Goal: Obtain resource: Download file/media

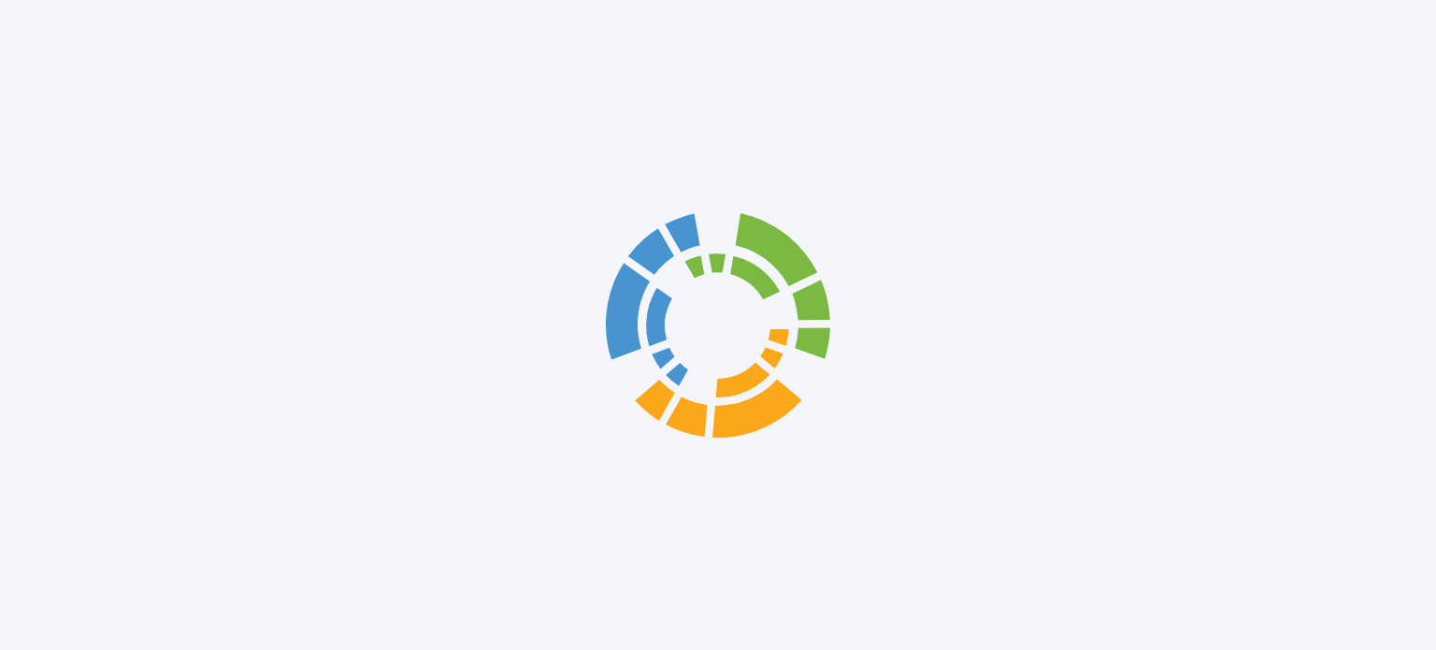
drag, startPoint x: 0, startPoint y: 0, endPoint x: 615, endPoint y: 221, distance: 653.6
click at [615, 221] on div at bounding box center [718, 325] width 234 height 234
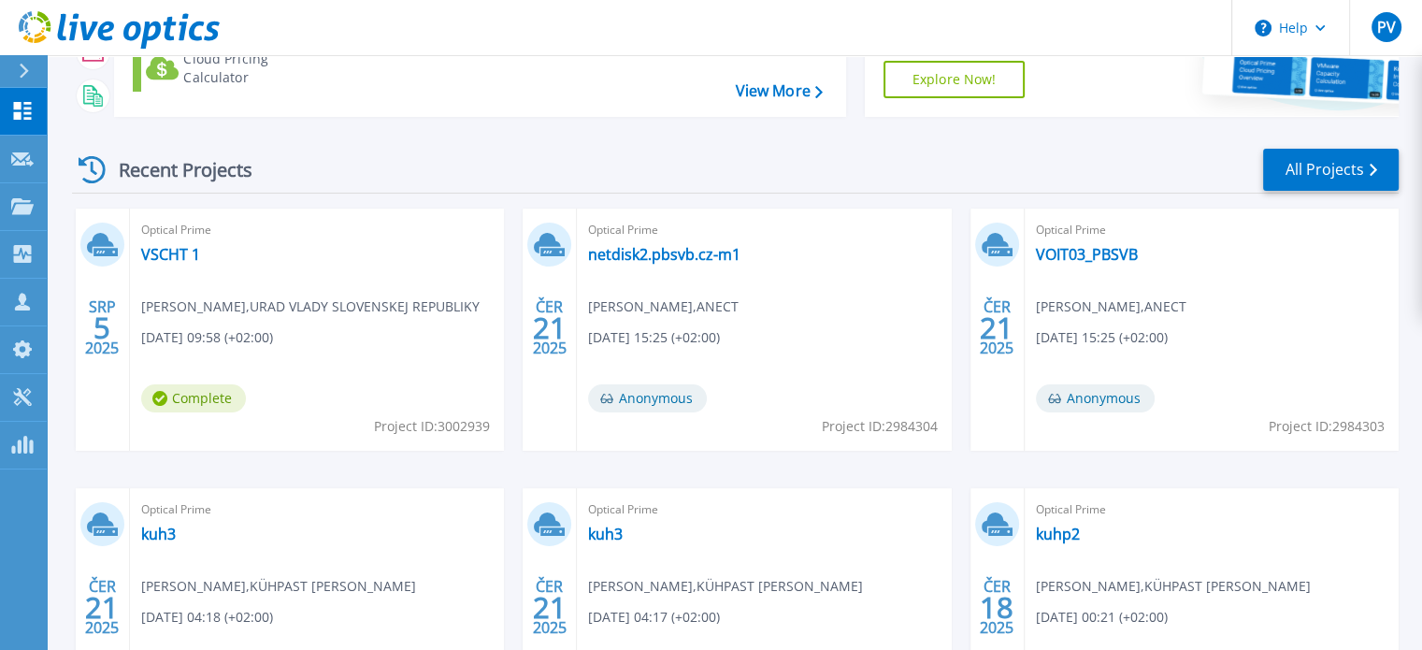
scroll to position [187, 0]
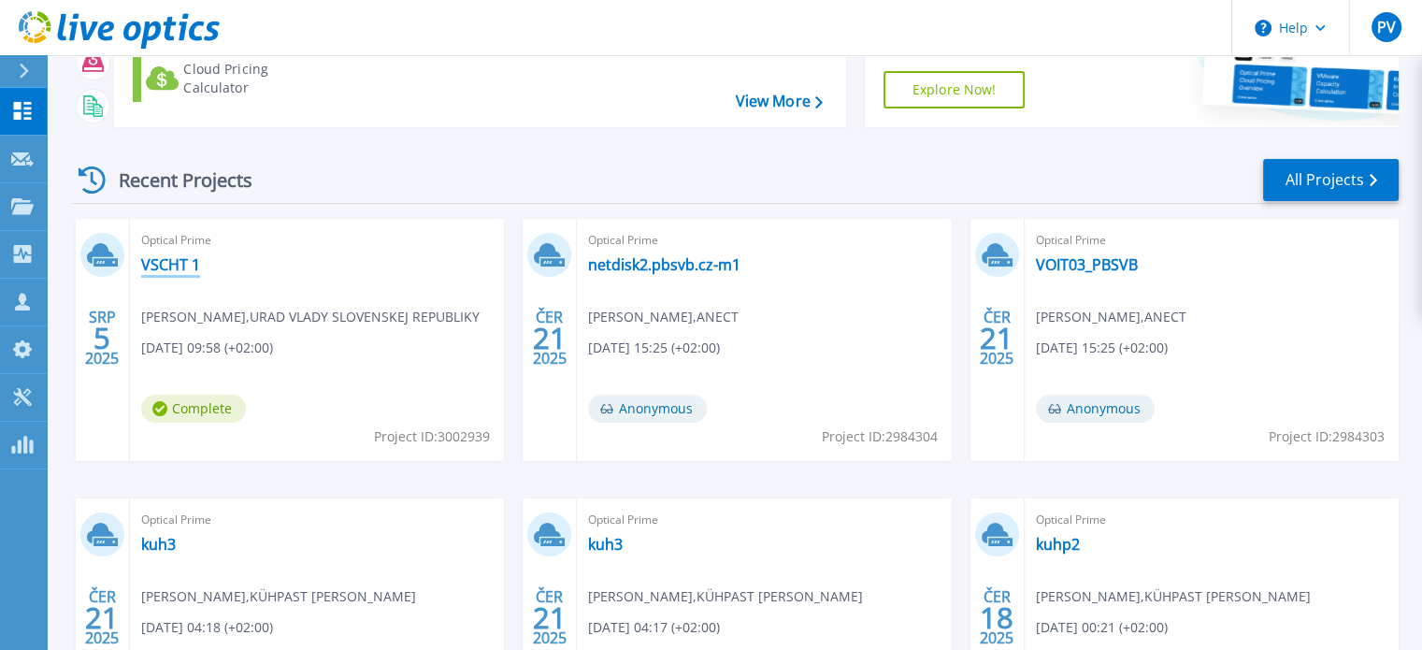
click at [177, 261] on link "VSCHT 1" at bounding box center [170, 264] width 59 height 19
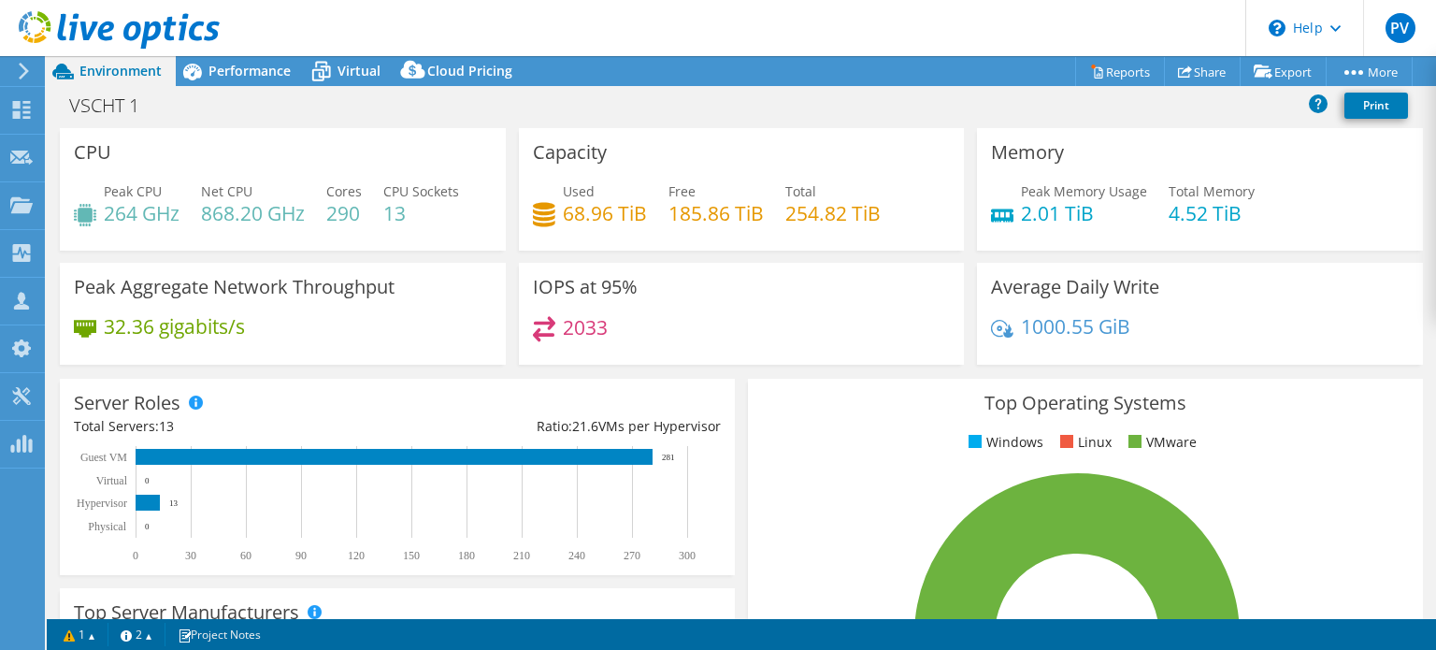
select select "USD"
click at [257, 77] on span "Performance" at bounding box center [249, 71] width 82 height 18
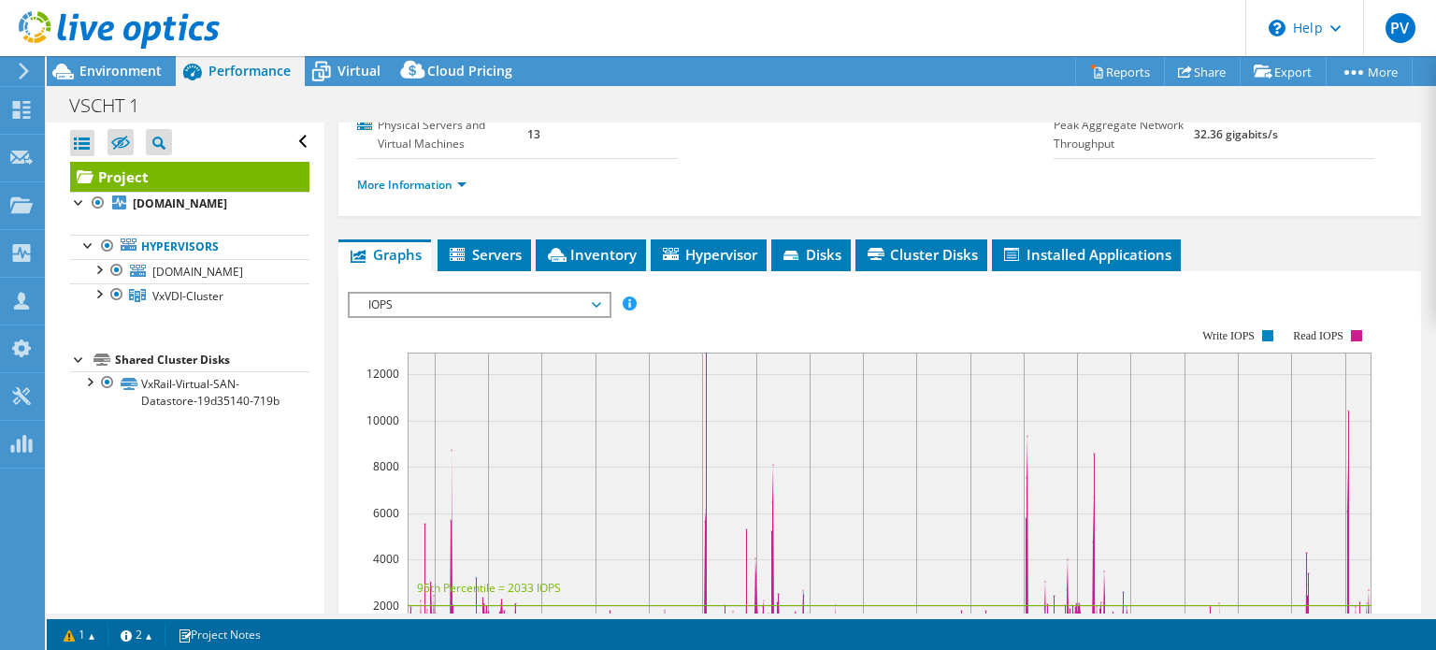
scroll to position [374, 0]
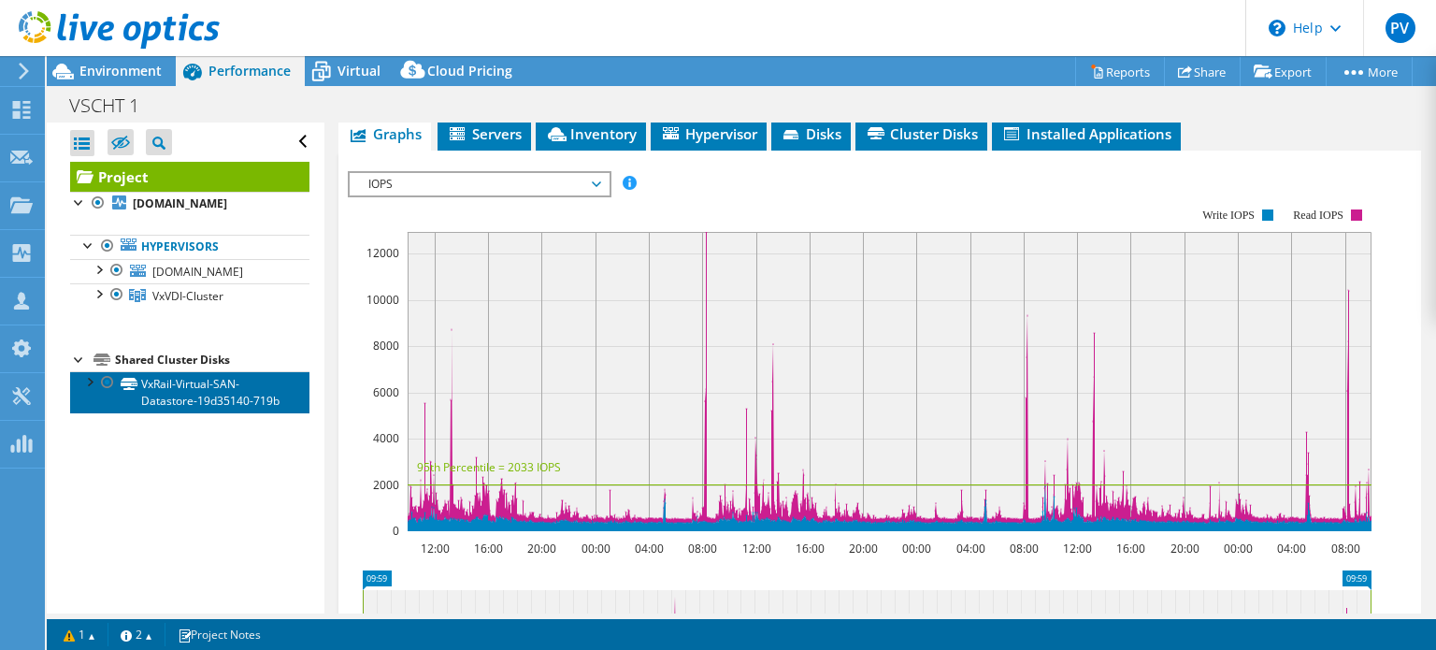
click at [168, 404] on link "VxRail-Virtual-SAN-Datastore-19d35140-719b" at bounding box center [189, 391] width 239 height 41
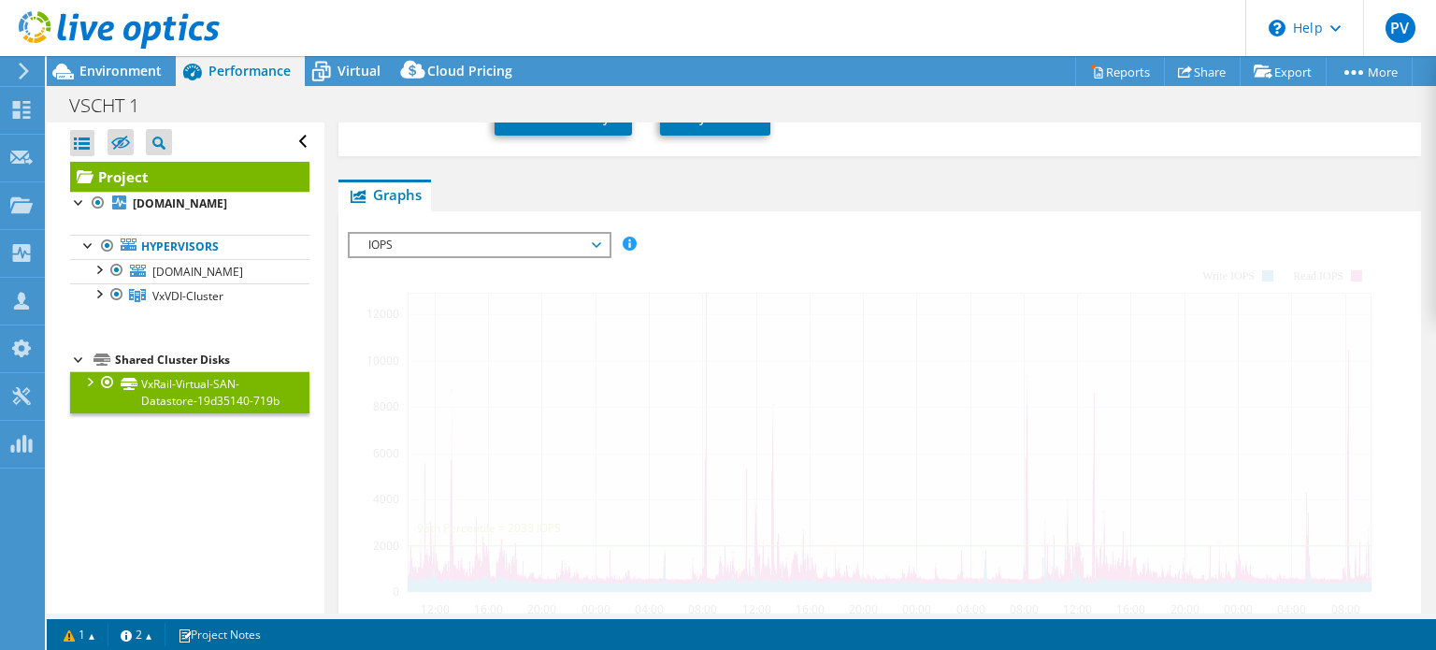
scroll to position [381, 0]
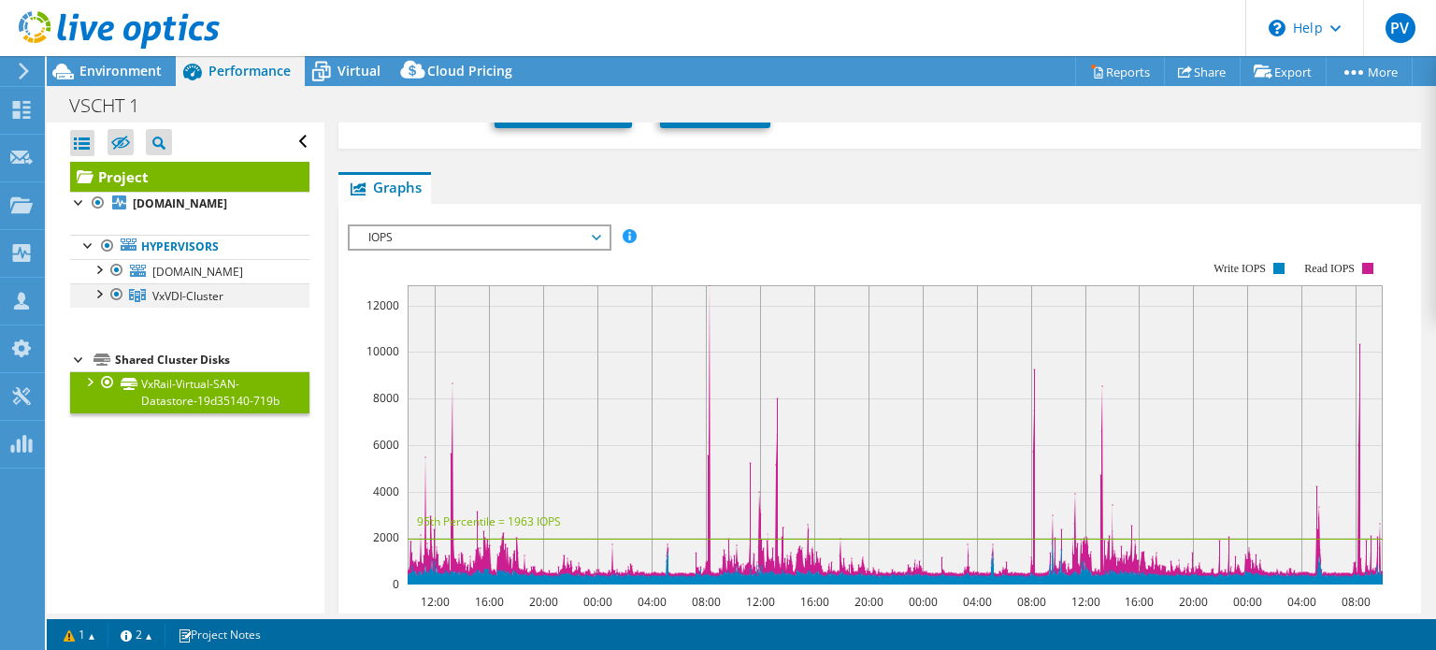
click at [93, 302] on div at bounding box center [98, 292] width 19 height 19
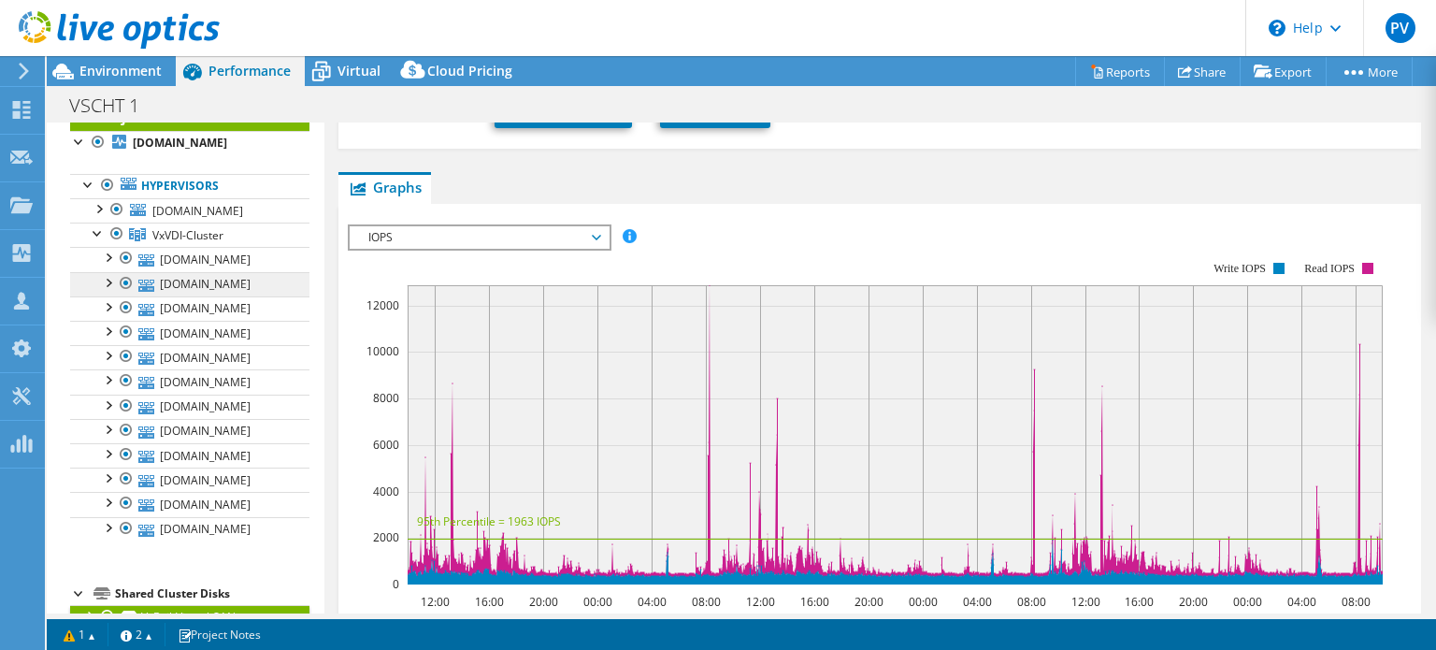
scroll to position [0, 0]
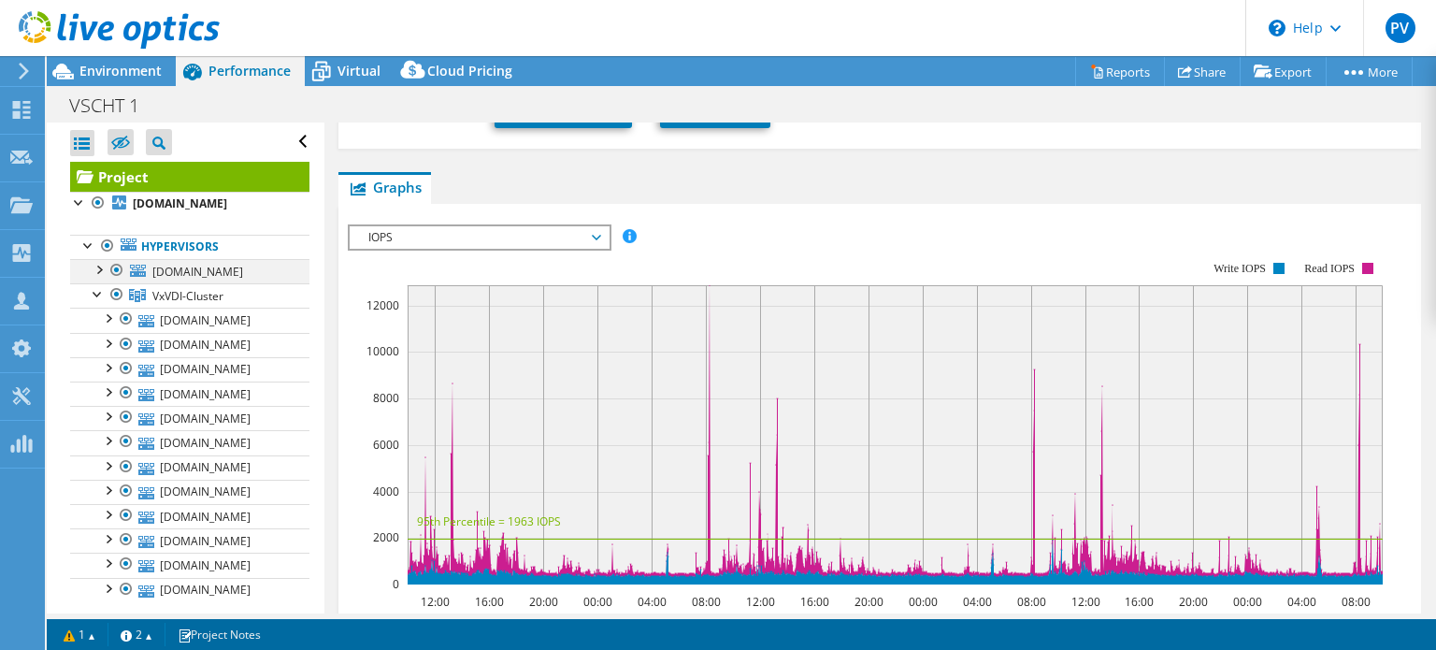
click at [101, 268] on div at bounding box center [98, 268] width 19 height 19
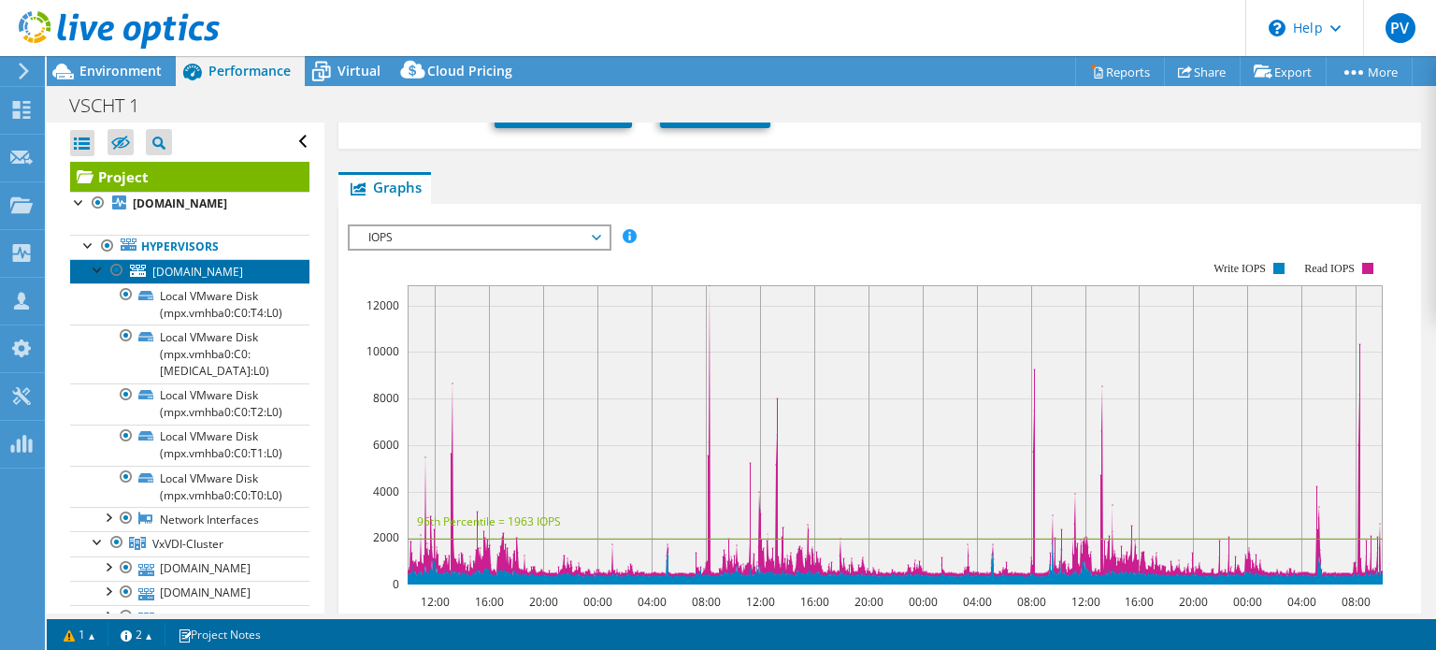
click at [163, 280] on span "[DOMAIN_NAME]" at bounding box center [197, 272] width 91 height 16
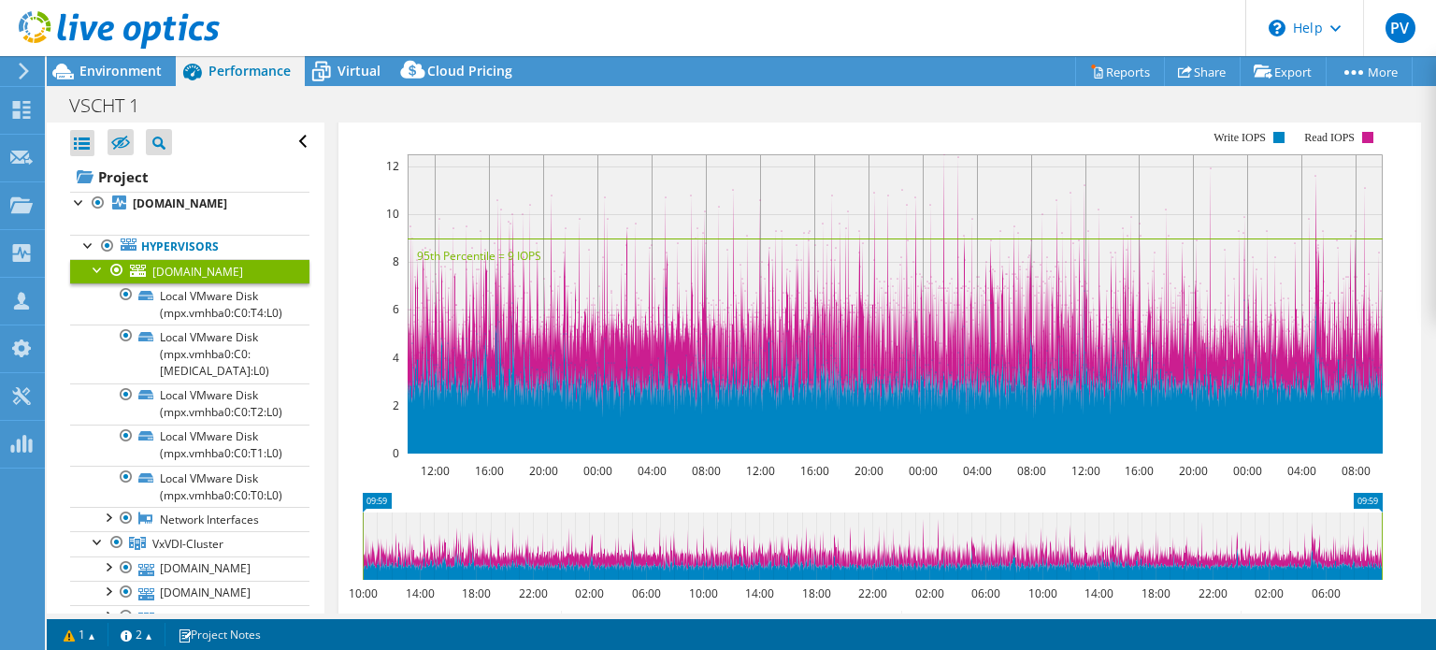
scroll to position [289, 0]
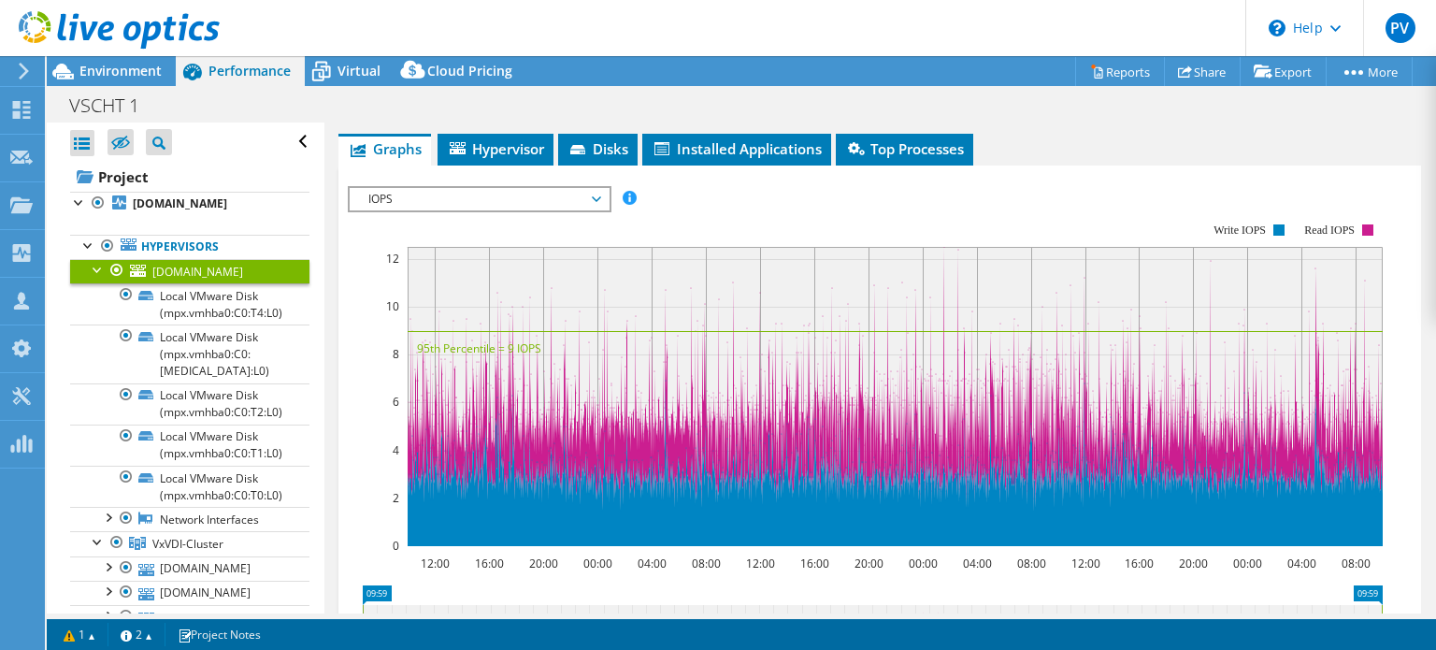
click at [99, 266] on div at bounding box center [98, 268] width 19 height 19
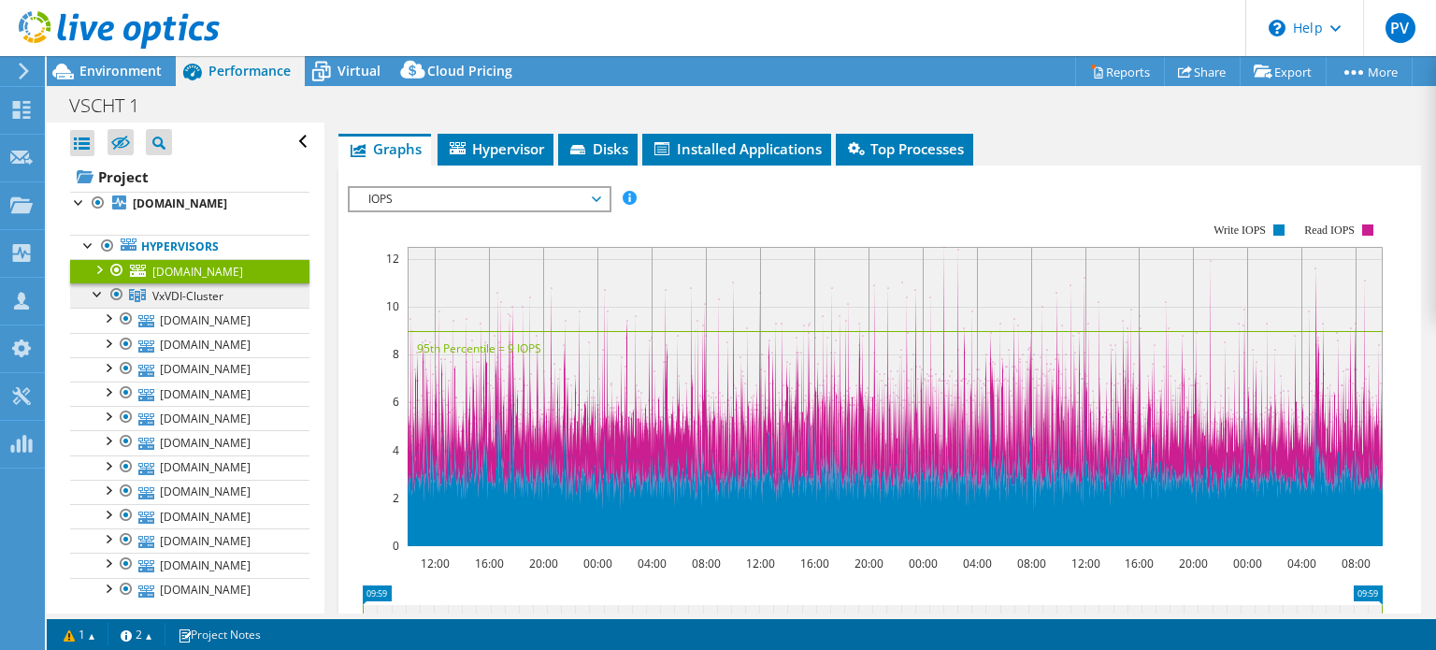
click at [168, 304] on span "VxVDI-Cluster" at bounding box center [187, 296] width 71 height 16
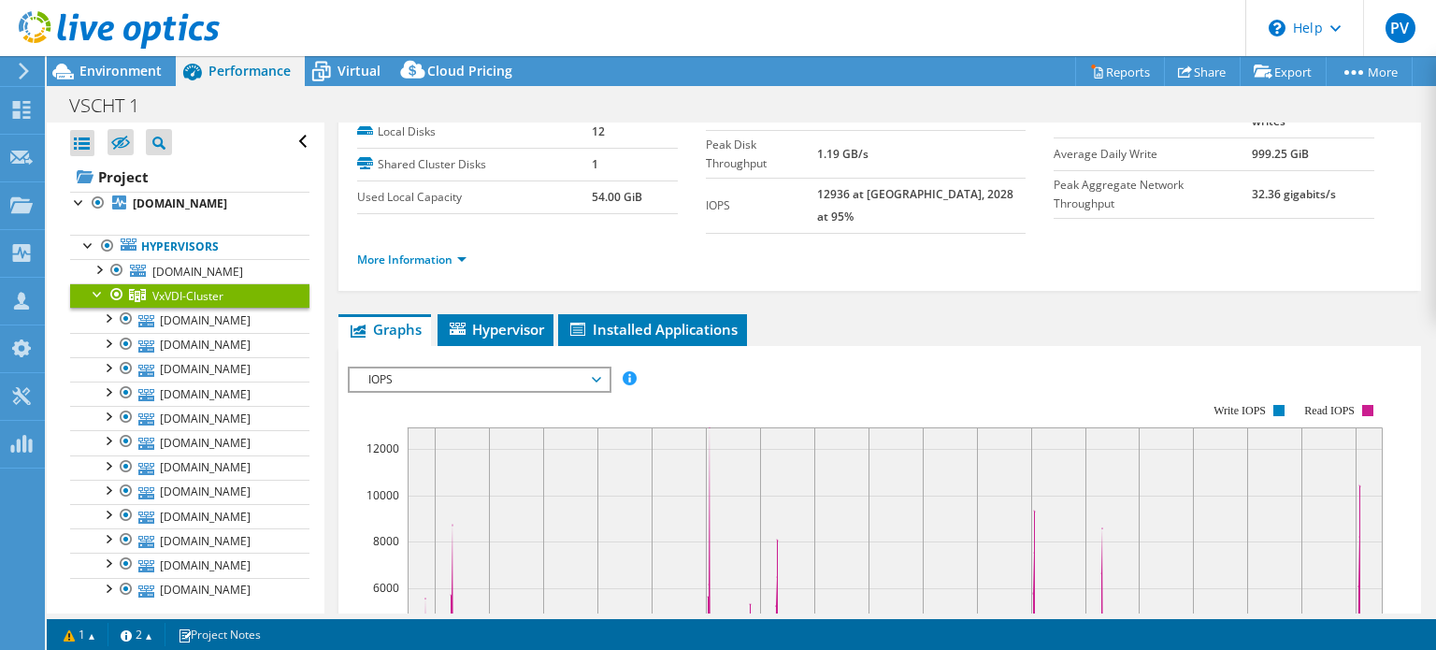
scroll to position [0, 0]
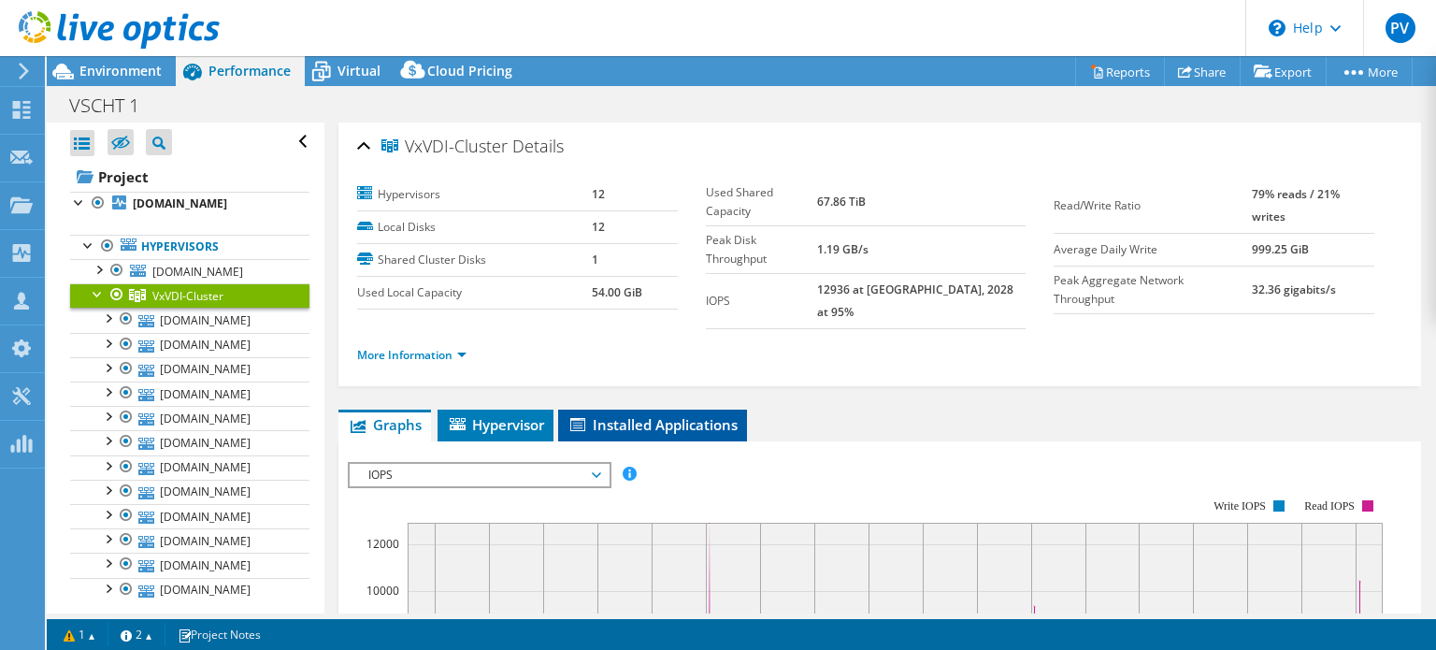
click at [658, 415] on span "Installed Applications" at bounding box center [653, 424] width 170 height 19
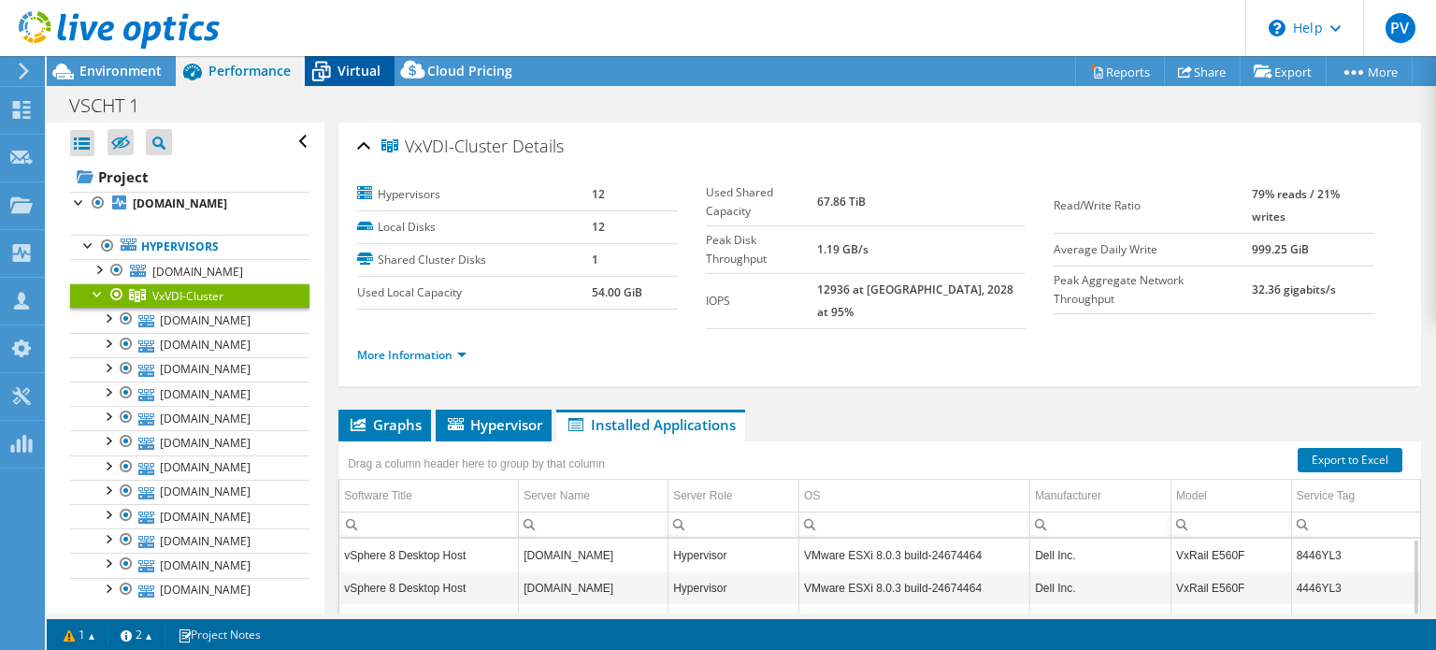
click at [341, 70] on span "Virtual" at bounding box center [359, 71] width 43 height 18
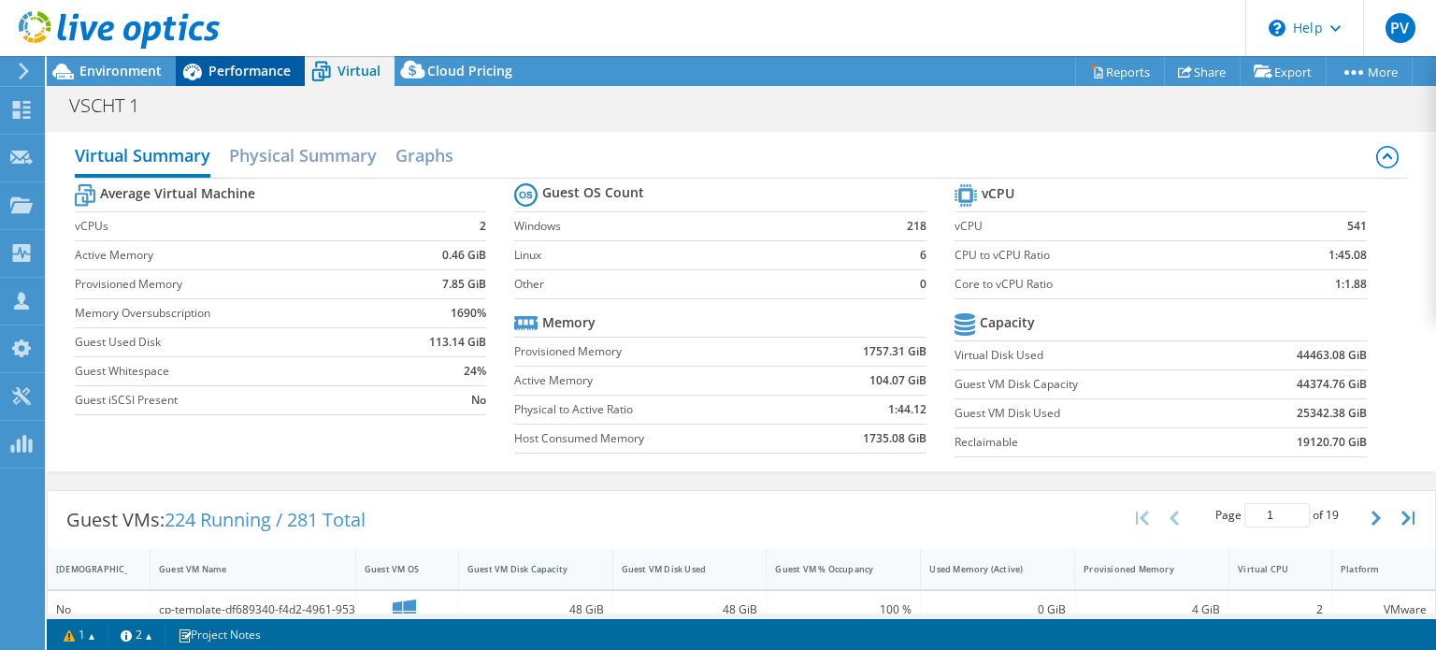
click at [256, 68] on span "Performance" at bounding box center [249, 71] width 82 height 18
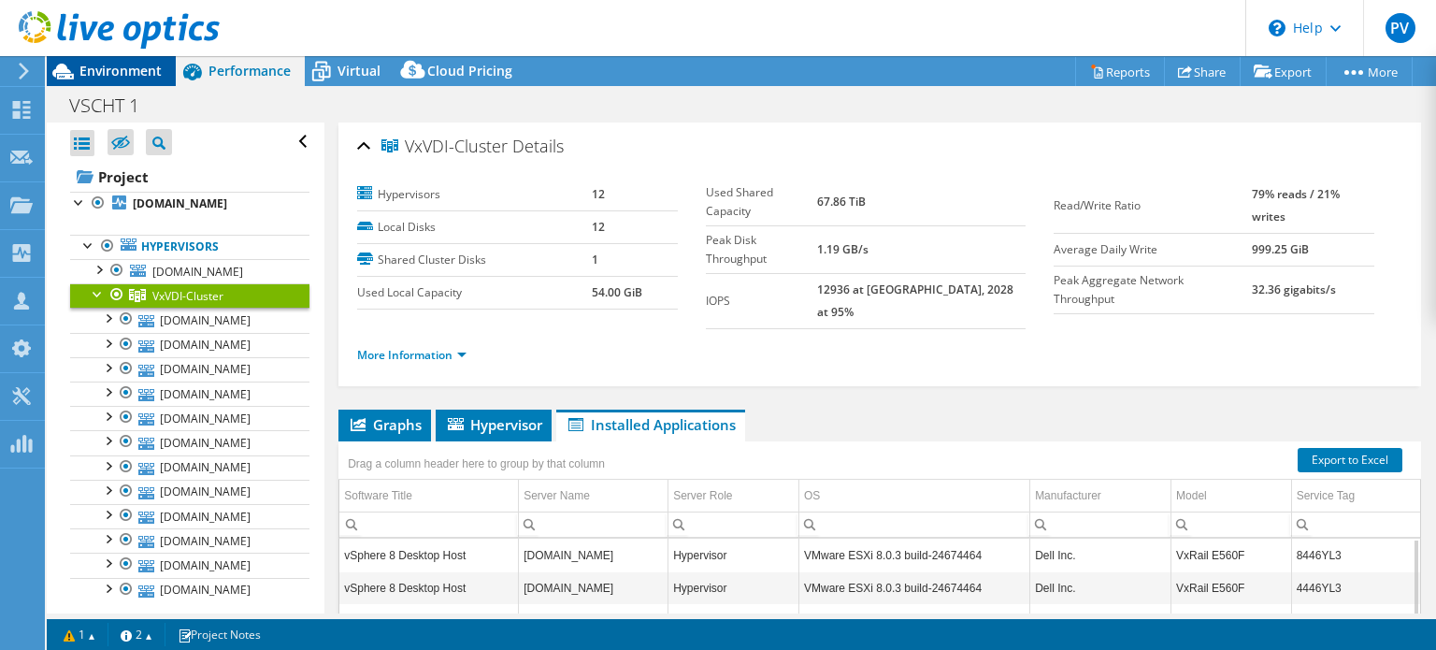
click at [123, 73] on span "Environment" at bounding box center [120, 71] width 82 height 18
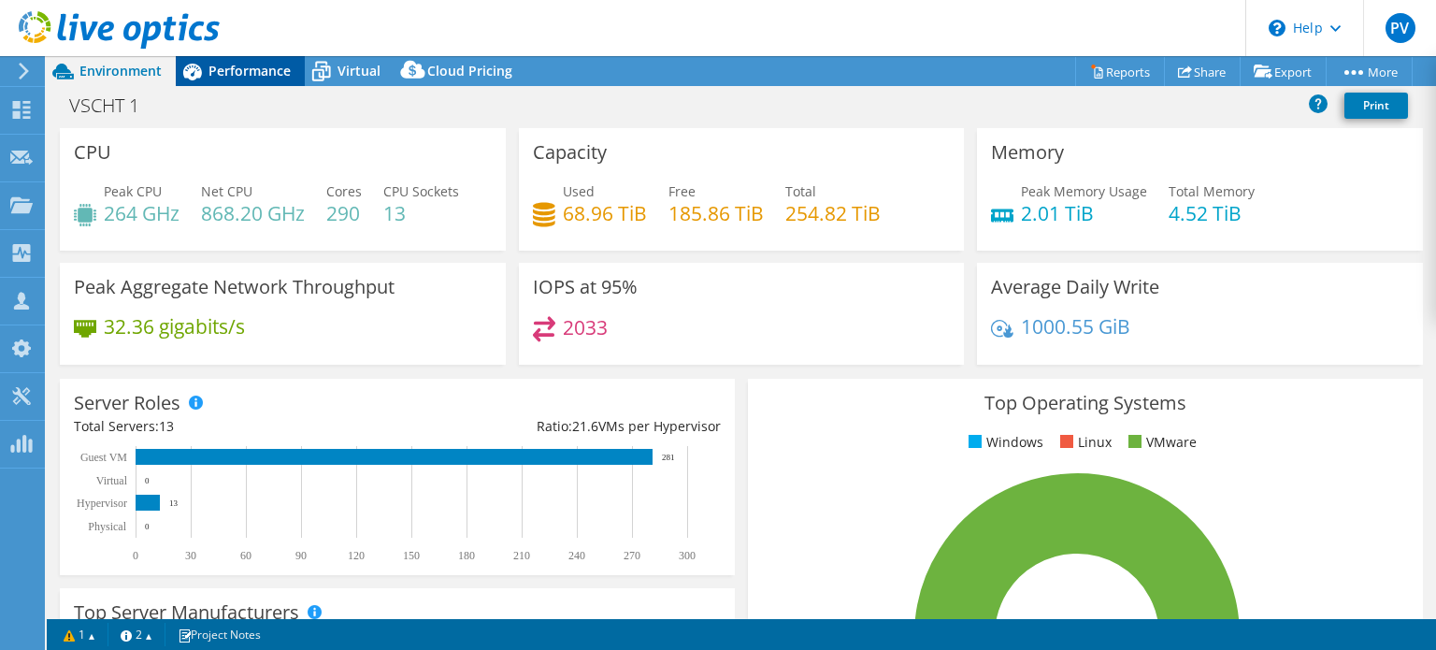
click at [278, 70] on span "Performance" at bounding box center [249, 71] width 82 height 18
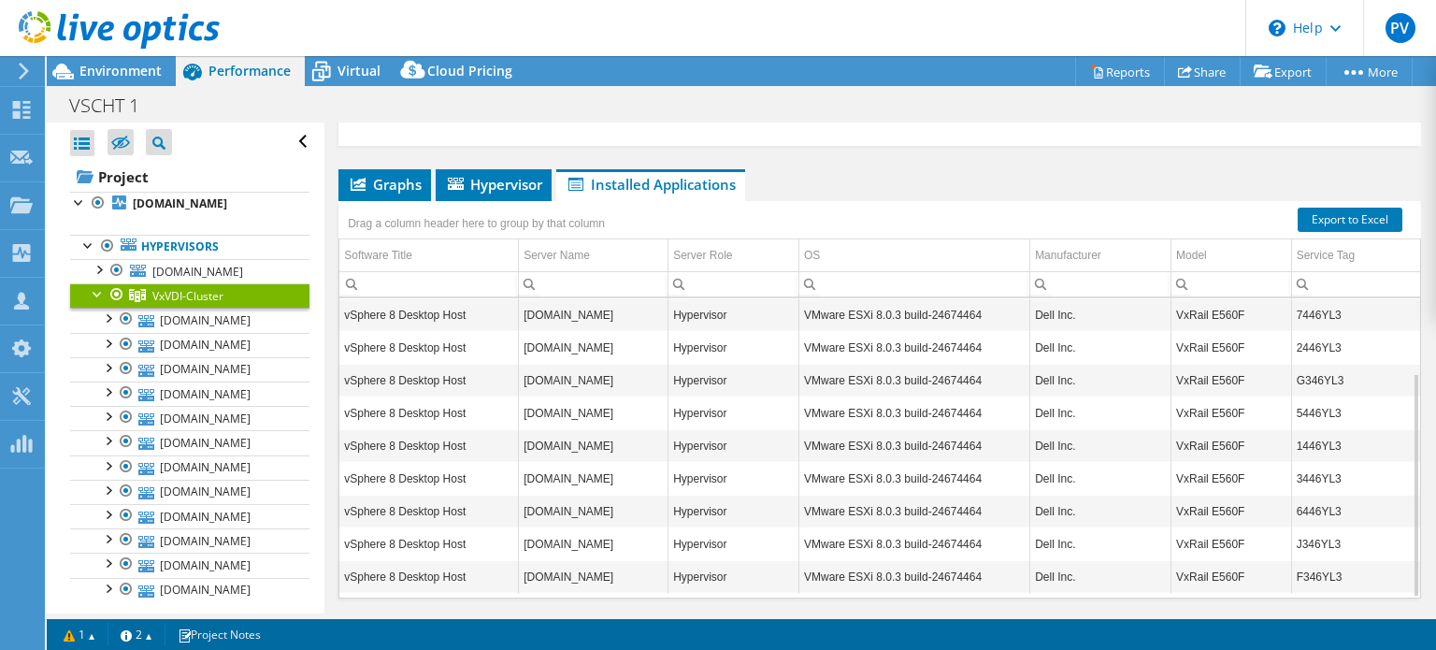
scroll to position [279, 0]
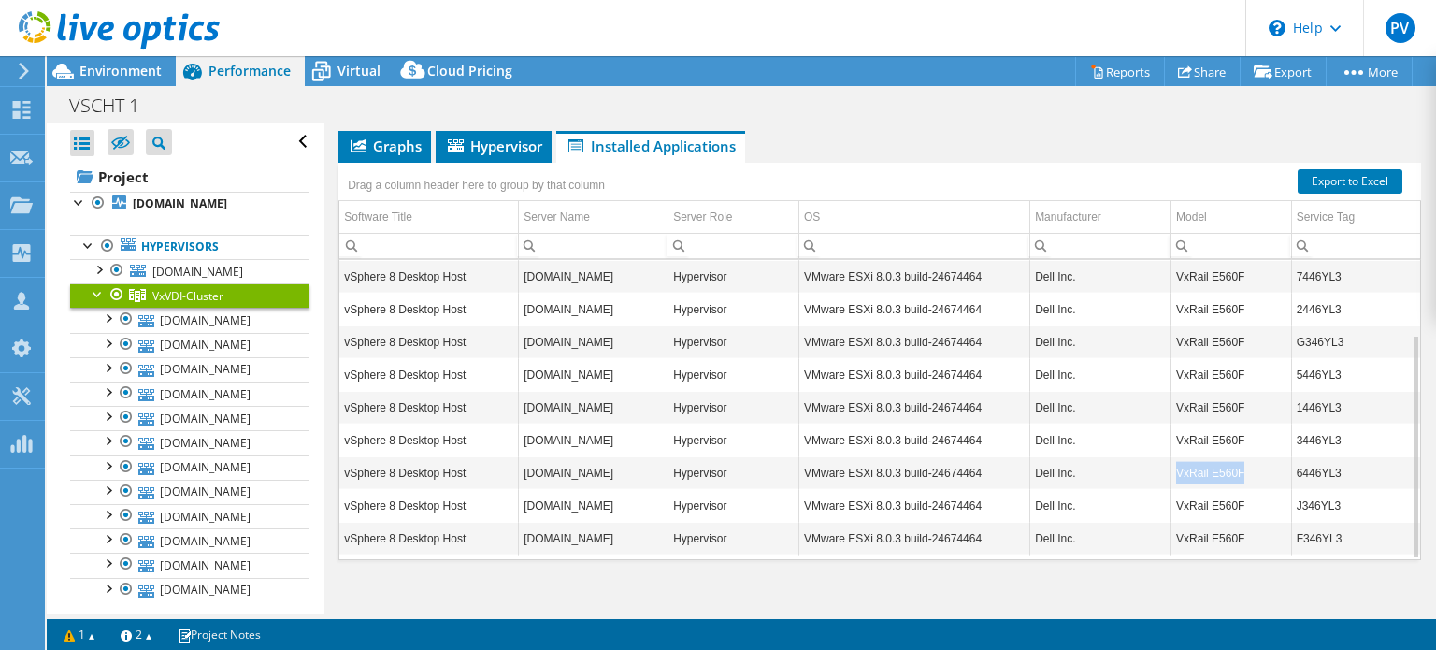
drag, startPoint x: 1229, startPoint y: 452, endPoint x: 1156, endPoint y: 451, distance: 72.9
click at [1156, 456] on tr "vSphere 8 Desktop Host [DOMAIN_NAME] Hypervisor VMware ESXi 8.0.3 build-2467446…" at bounding box center [879, 472] width 1081 height 33
click at [1122, 78] on link "Reports" at bounding box center [1120, 71] width 90 height 29
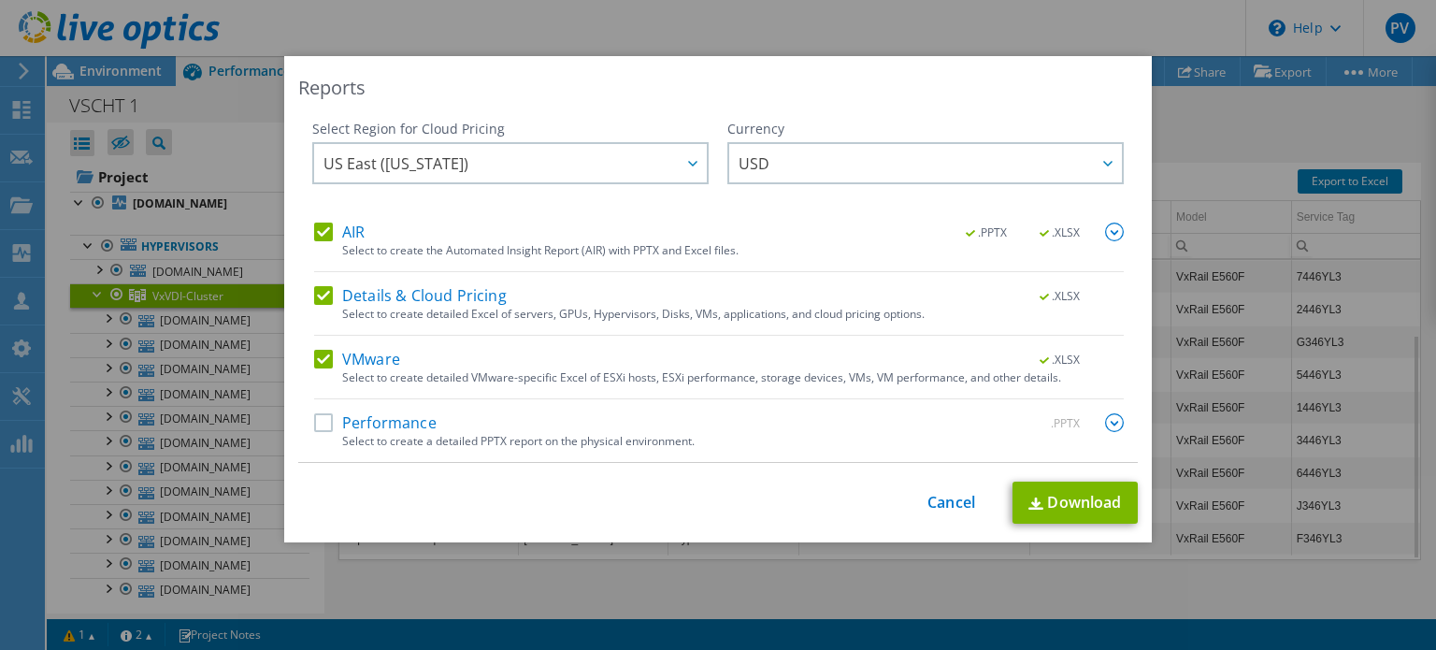
click at [323, 421] on label "Performance" at bounding box center [375, 422] width 122 height 19
click at [0, 0] on input "Performance" at bounding box center [0, 0] width 0 height 0
click at [667, 163] on span "US East ([US_STATE])" at bounding box center [514, 163] width 383 height 38
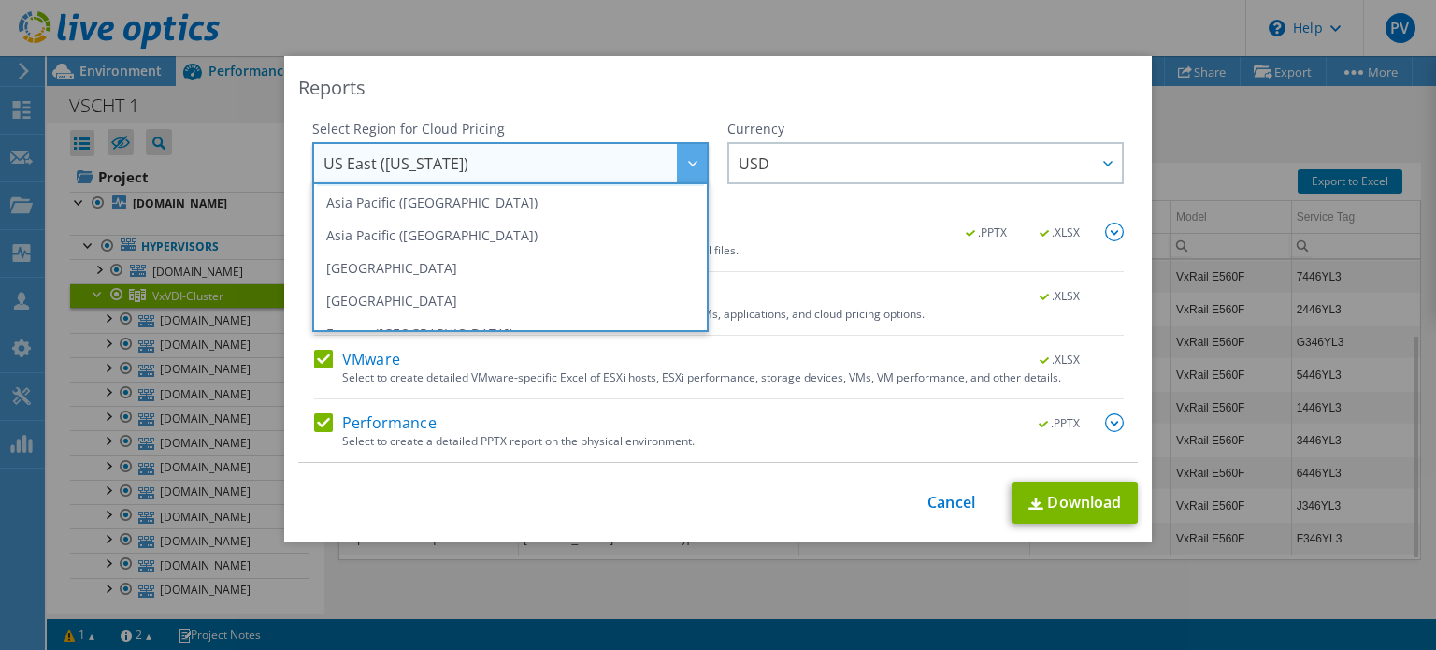
scroll to position [187, 0]
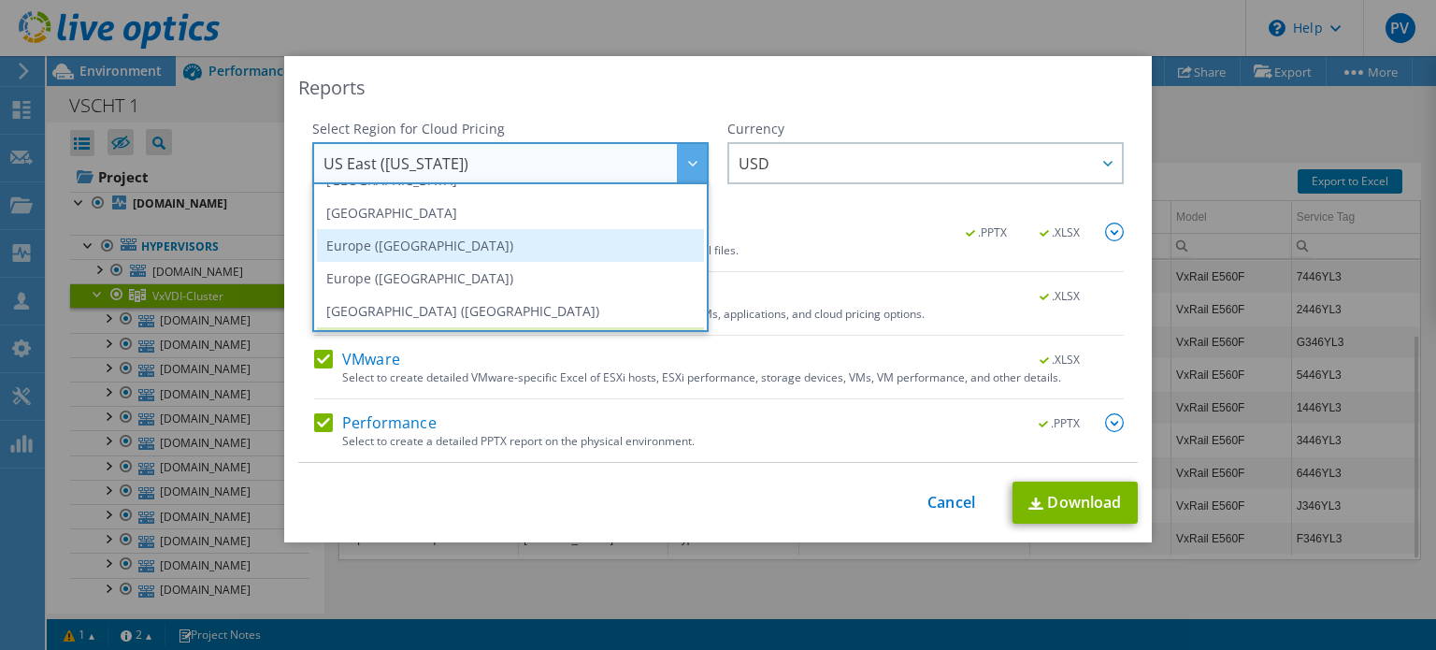
click at [535, 246] on li "Europe ([GEOGRAPHIC_DATA])" at bounding box center [510, 245] width 387 height 33
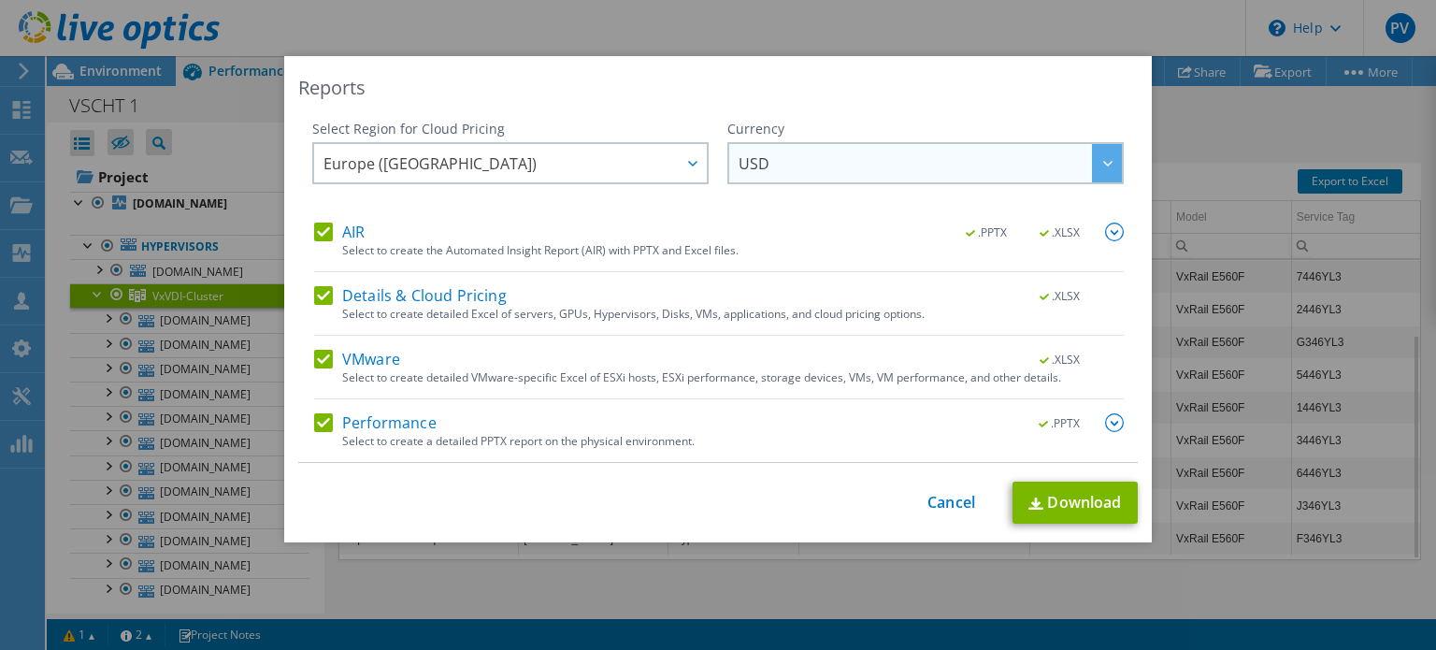
click at [913, 141] on div "Currency ARS AUD BRL CAD CHF CLP CNY DKK EUR GBP HKD HUF INR JPY MXN MYR NOK NZ…" at bounding box center [925, 171] width 396 height 103
click at [913, 156] on span "USD" at bounding box center [930, 163] width 383 height 38
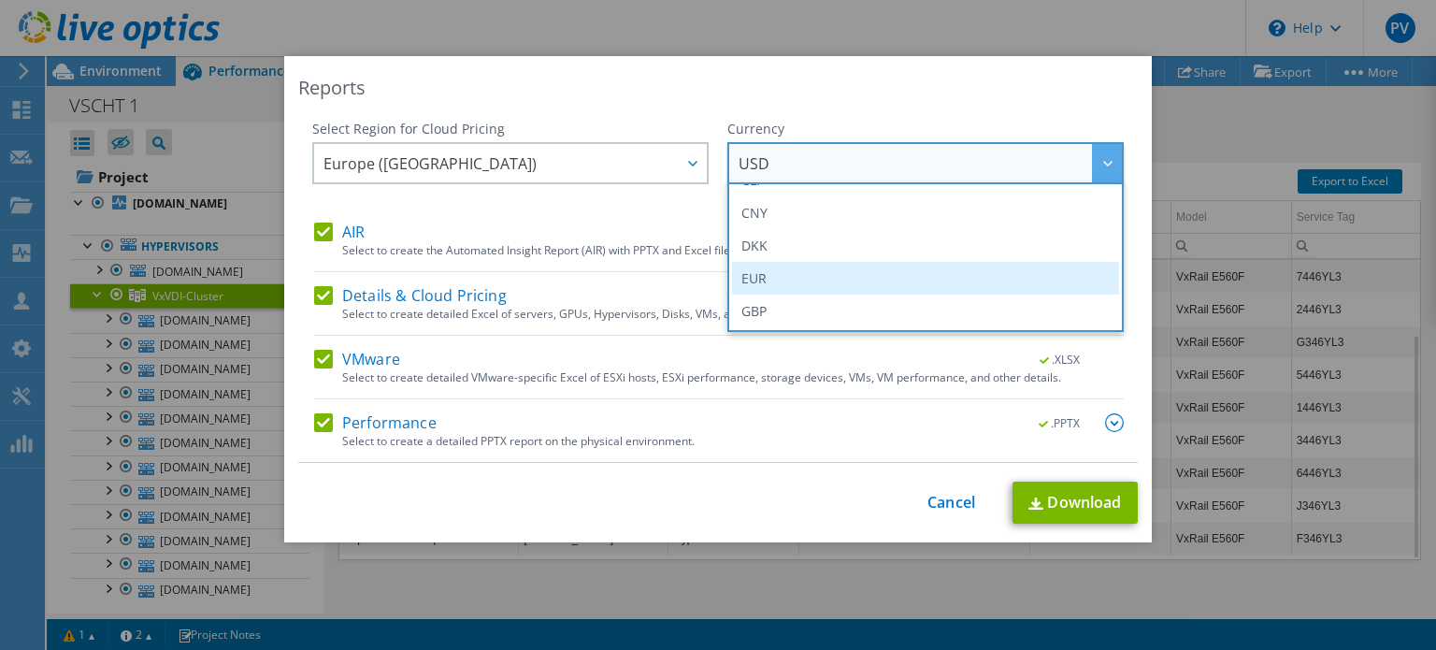
click at [824, 262] on li "EUR" at bounding box center [925, 278] width 387 height 33
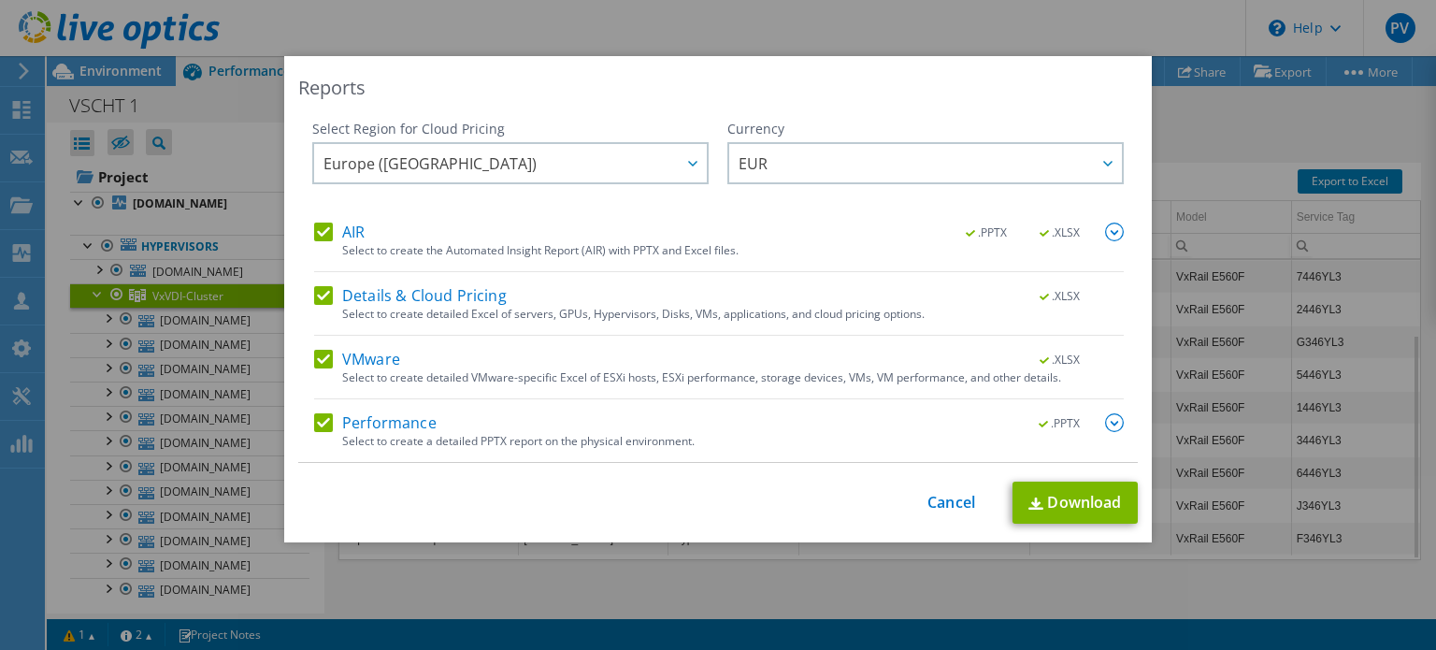
click at [1108, 226] on img at bounding box center [1114, 232] width 19 height 19
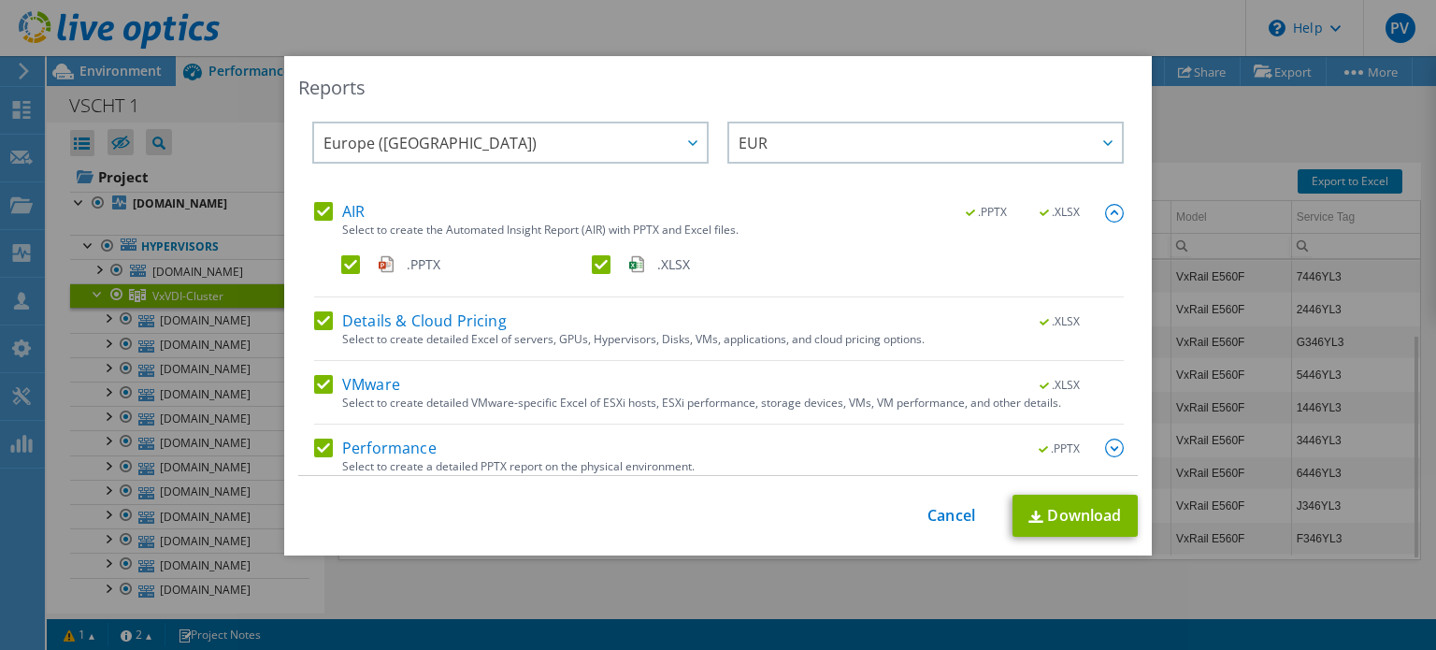
scroll to position [32, 0]
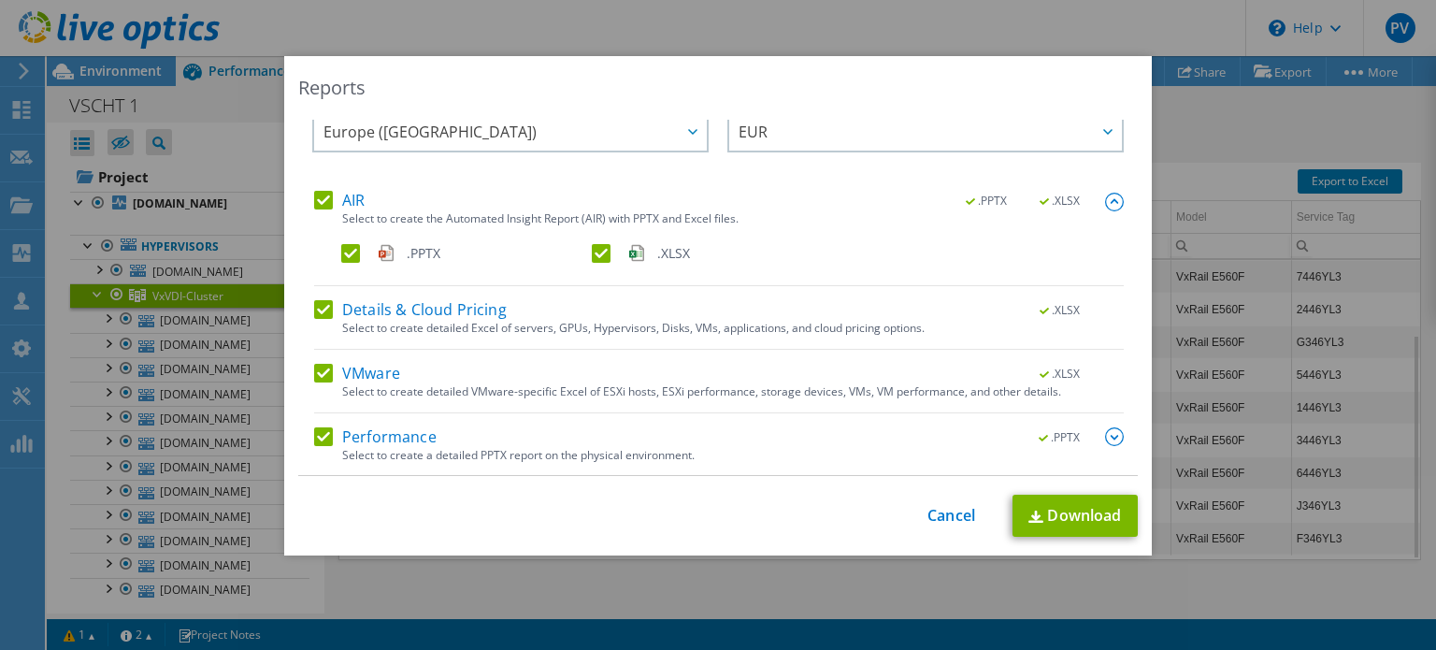
click at [1105, 438] on img at bounding box center [1114, 436] width 19 height 19
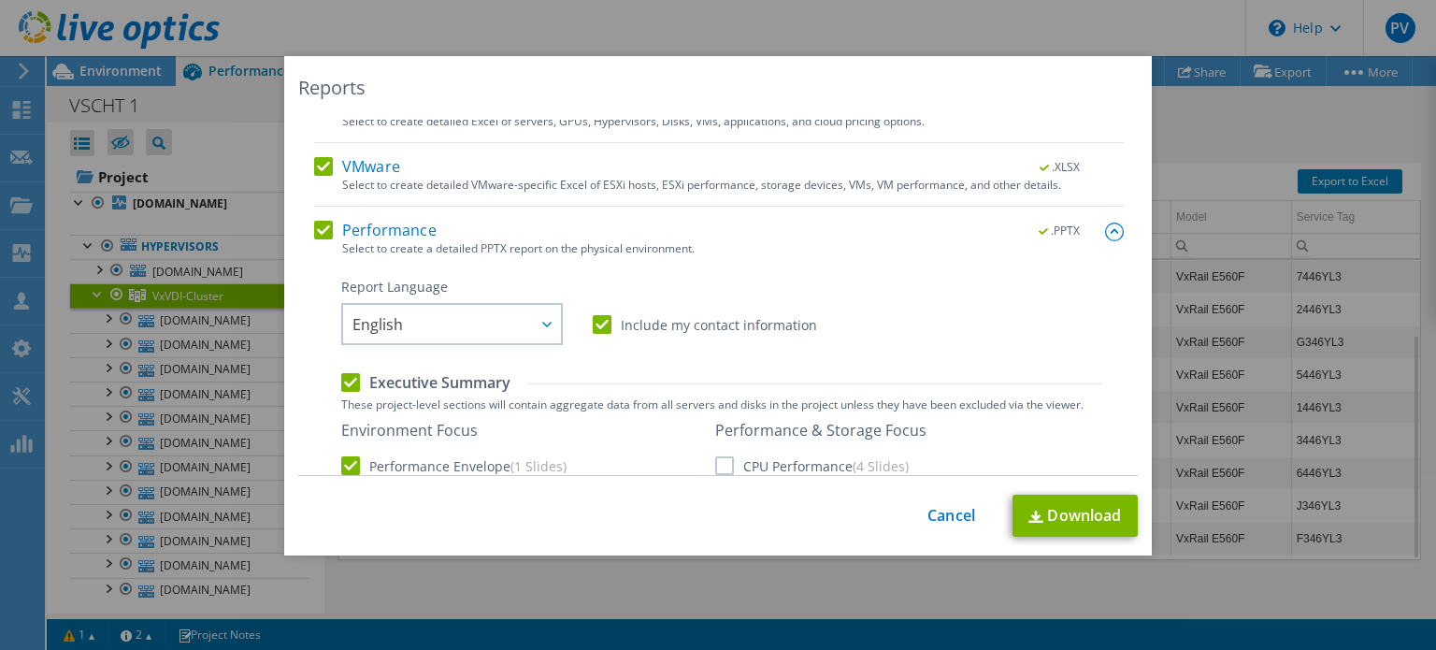
scroll to position [312, 0]
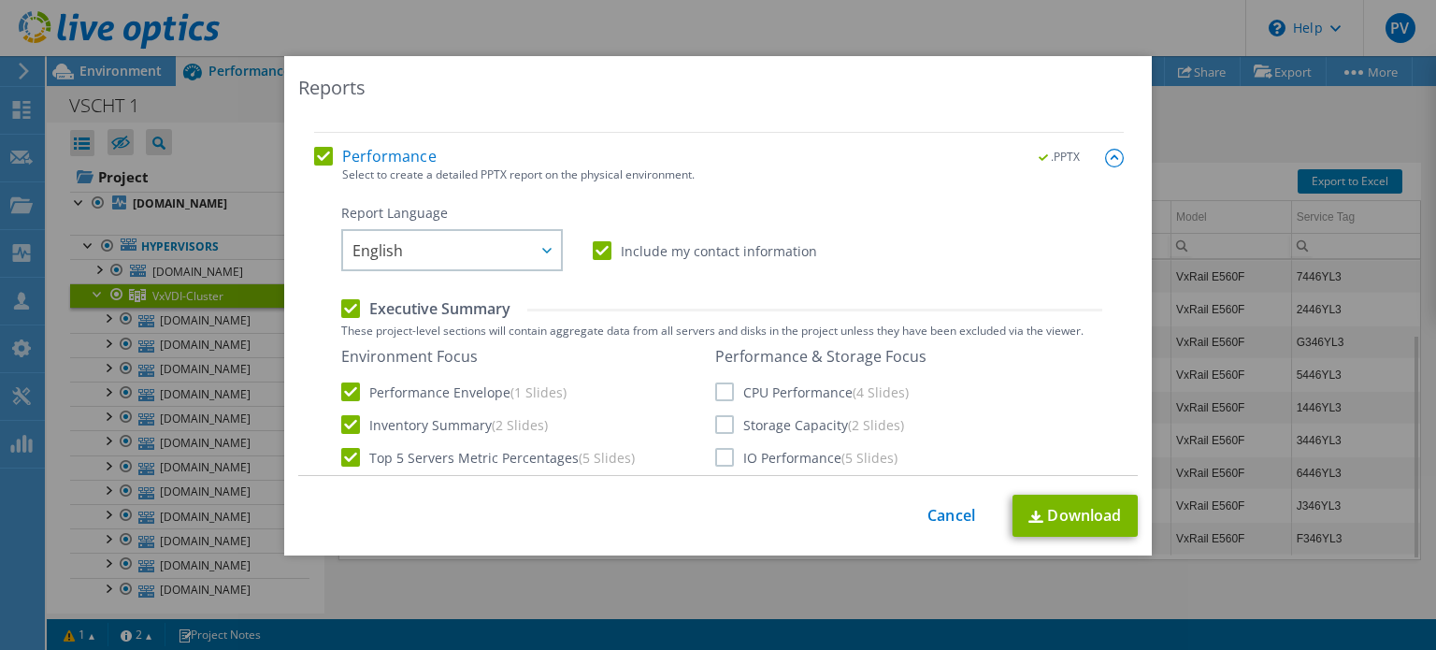
drag, startPoint x: 714, startPoint y: 388, endPoint x: 723, endPoint y: 395, distance: 11.3
click at [715, 388] on label "CPU Performance (4 Slides)" at bounding box center [812, 391] width 194 height 19
click at [0, 0] on input "CPU Performance (4 Slides)" at bounding box center [0, 0] width 0 height 0
drag, startPoint x: 718, startPoint y: 422, endPoint x: 717, endPoint y: 432, distance: 10.3
click at [718, 422] on label "Storage Capacity (2 Slides)" at bounding box center [809, 424] width 189 height 19
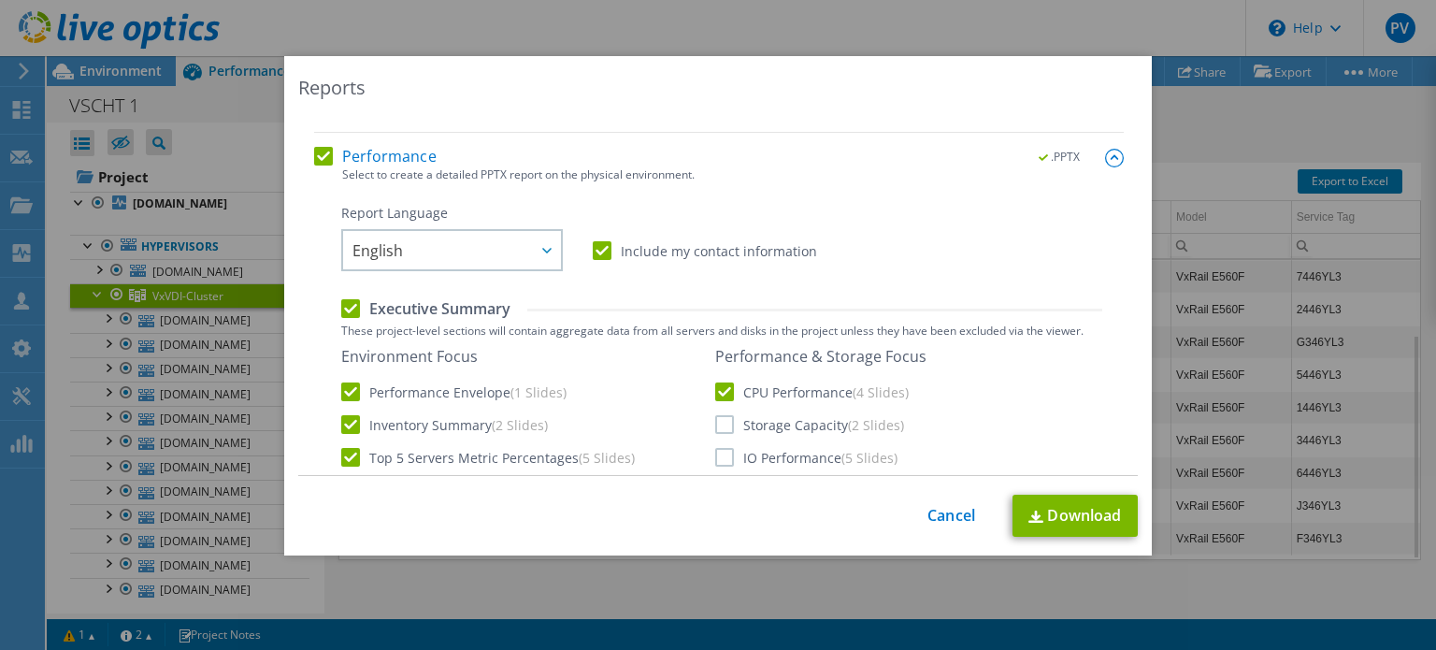
click at [0, 0] on input "Storage Capacity (2 Slides)" at bounding box center [0, 0] width 0 height 0
click at [716, 455] on label "IO Performance (5 Slides)" at bounding box center [806, 457] width 182 height 19
click at [0, 0] on input "IO Performance (5 Slides)" at bounding box center [0, 0] width 0 height 0
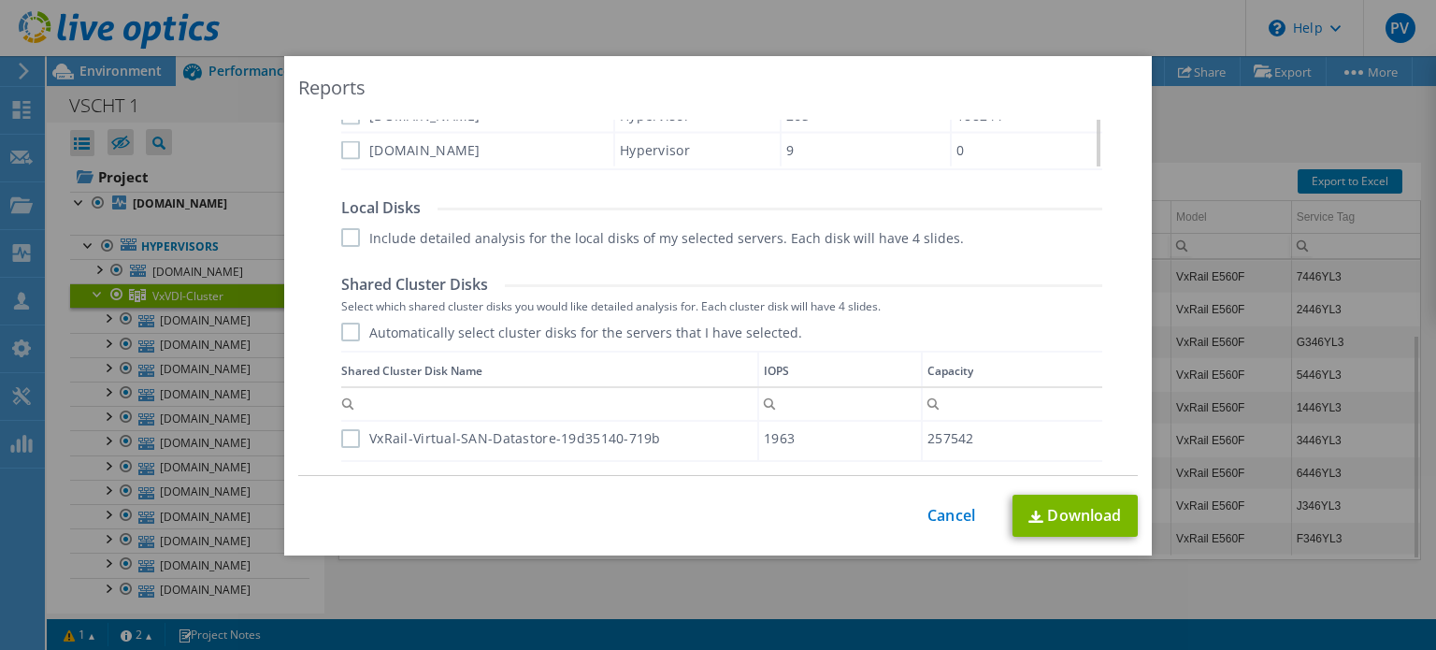
scroll to position [1060, 0]
drag, startPoint x: 336, startPoint y: 228, endPoint x: 343, endPoint y: 236, distance: 10.6
click at [341, 228] on label "Include detailed analysis for the local disks of my selected servers. Each disk…" at bounding box center [652, 232] width 623 height 19
click at [0, 0] on input "Include detailed analysis for the local disks of my selected servers. Each disk…" at bounding box center [0, 0] width 0 height 0
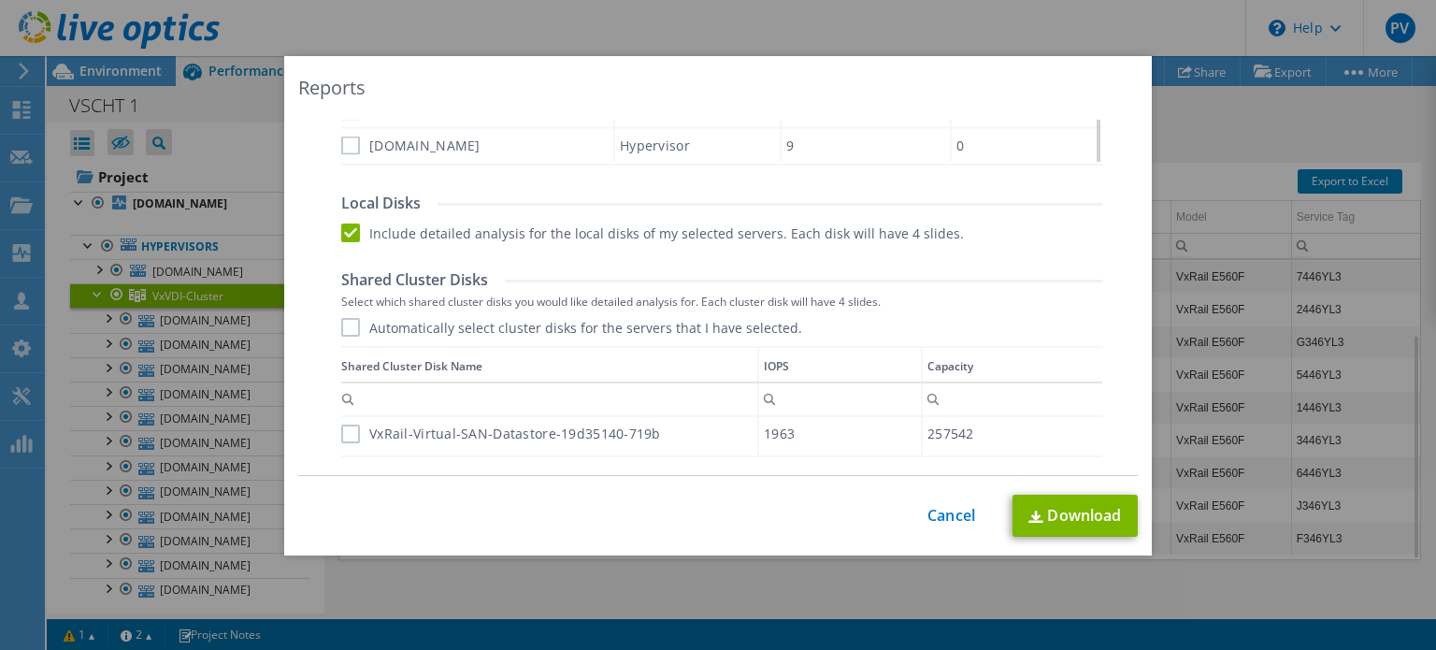
click at [341, 320] on label "Automatically select cluster disks for the servers that I have selected." at bounding box center [571, 327] width 461 height 19
click at [0, 0] on input "Automatically select cluster disks for the servers that I have selected." at bounding box center [0, 0] width 0 height 0
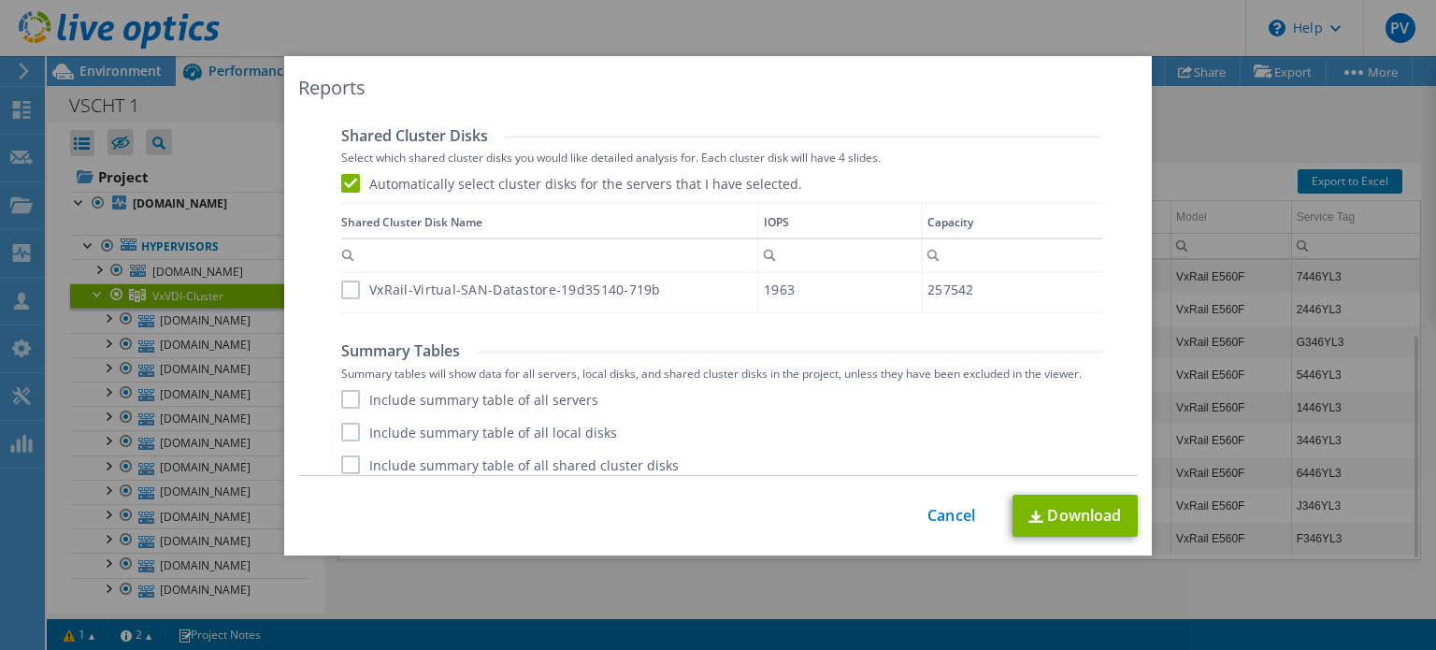
scroll to position [1215, 0]
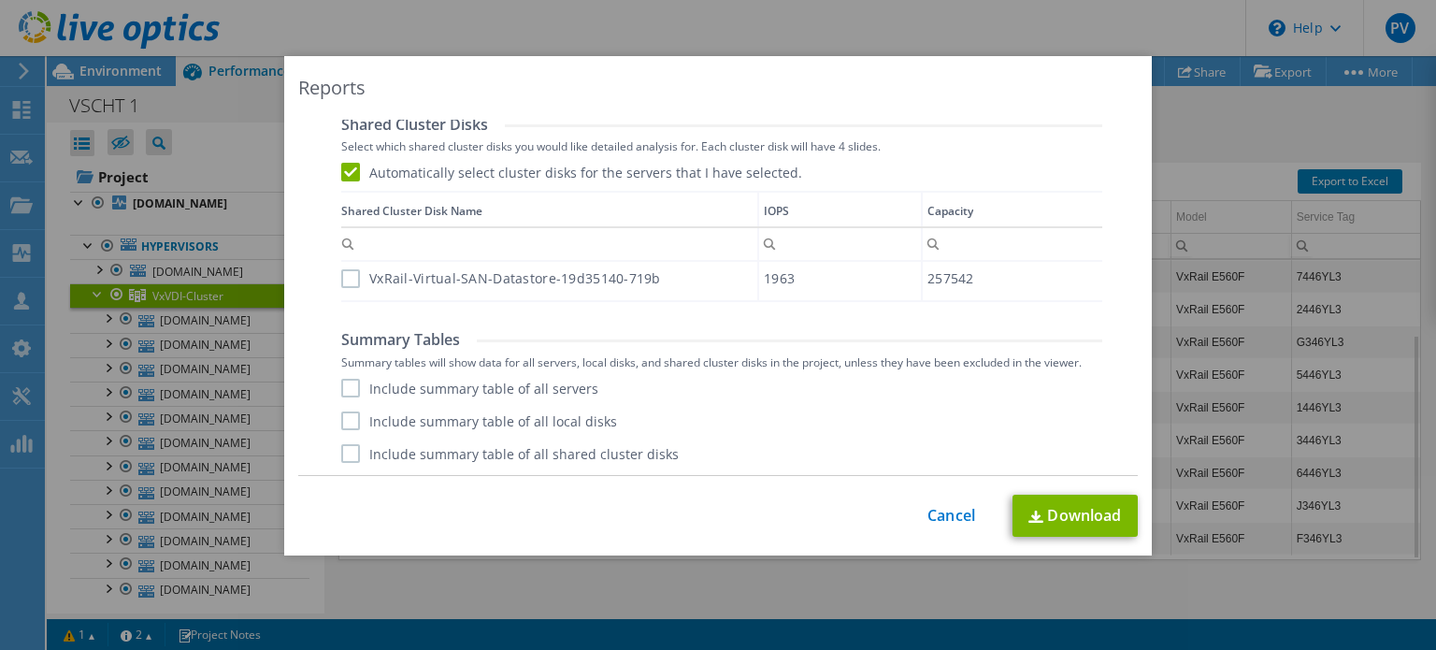
click at [347, 269] on label "VxRail-Virtual-SAN-Datastore-19d35140-719b" at bounding box center [501, 278] width 320 height 19
click at [0, 0] on input "VxRail-Virtual-SAN-Datastore-19d35140-719b" at bounding box center [0, 0] width 0 height 0
click at [341, 384] on label "Include summary table of all servers" at bounding box center [469, 388] width 257 height 19
click at [0, 0] on input "Include summary table of all servers" at bounding box center [0, 0] width 0 height 0
drag, startPoint x: 344, startPoint y: 417, endPoint x: 344, endPoint y: 430, distance: 13.1
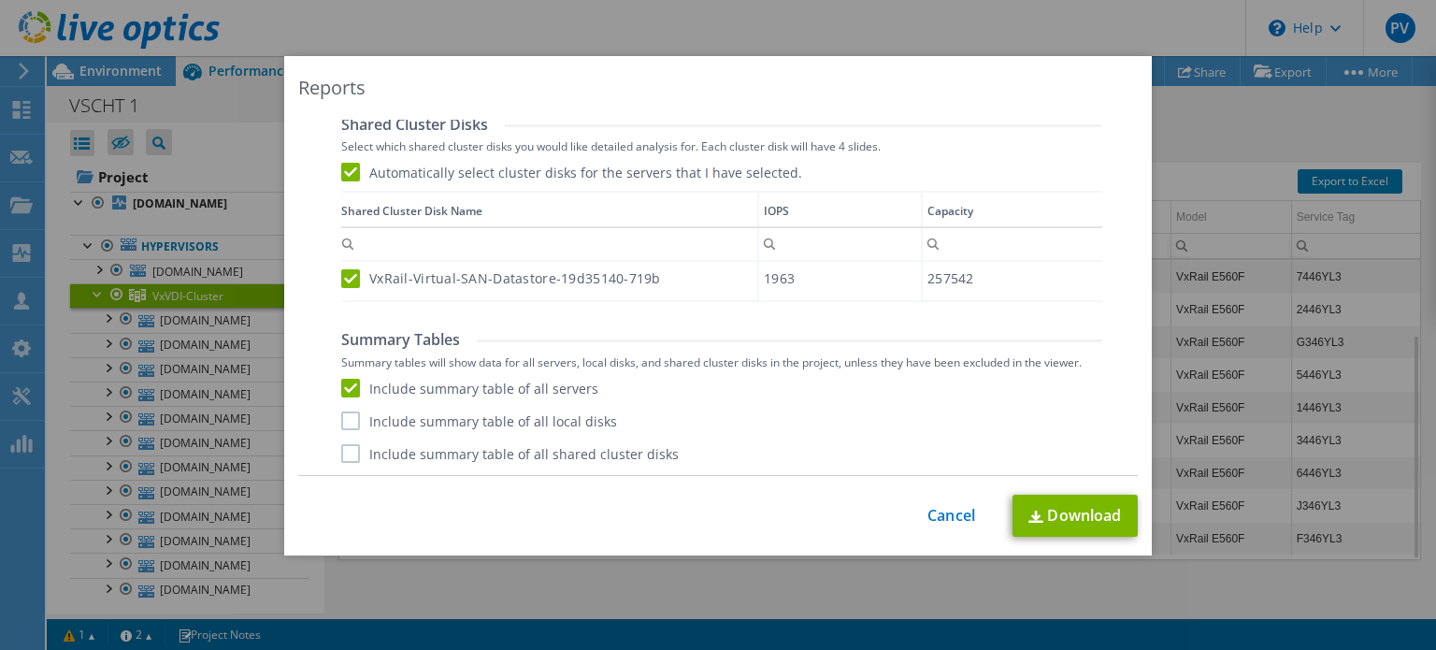
click at [344, 419] on label "Include summary table of all local disks" at bounding box center [479, 420] width 276 height 19
click at [0, 0] on input "Include summary table of all local disks" at bounding box center [0, 0] width 0 height 0
click at [345, 452] on label "Include summary table of all shared cluster disks" at bounding box center [510, 453] width 338 height 19
click at [0, 0] on input "Include summary table of all shared cluster disks" at bounding box center [0, 0] width 0 height 0
click at [1087, 512] on link "Download" at bounding box center [1075, 516] width 125 height 42
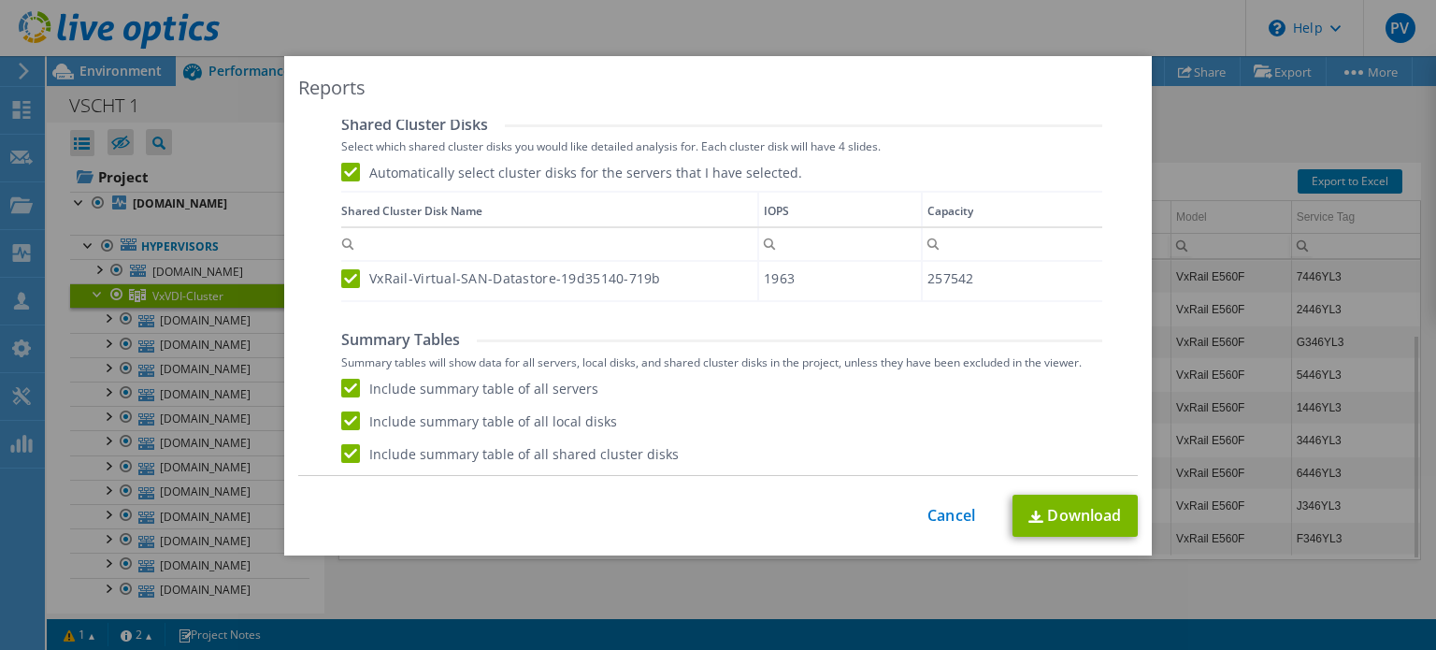
click at [1365, 285] on div "Reports Select Region for Cloud Pricing Asia Pacific ([GEOGRAPHIC_DATA]) [GEOGR…" at bounding box center [718, 325] width 1436 height 538
